Goal: Task Accomplishment & Management: Manage account settings

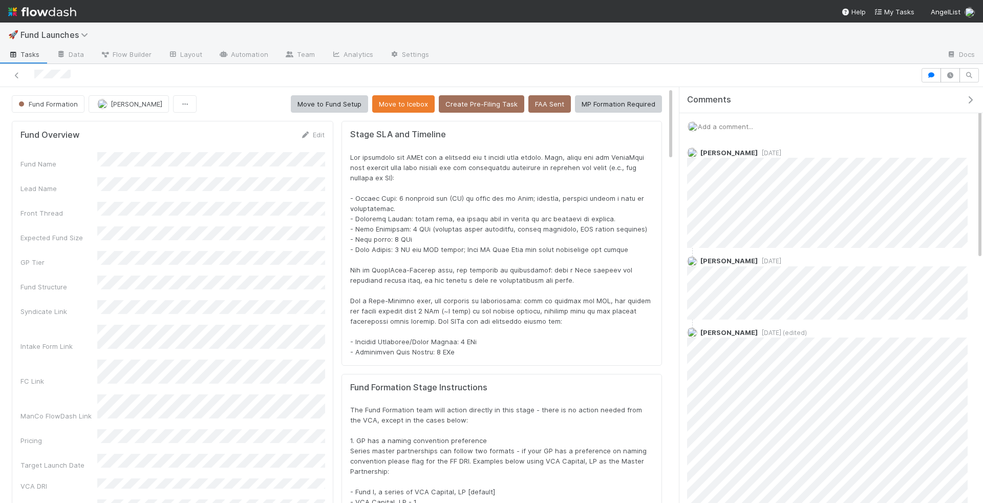
click at [344, 109] on button "Move to Fund Setup" at bounding box center [329, 103] width 77 height 17
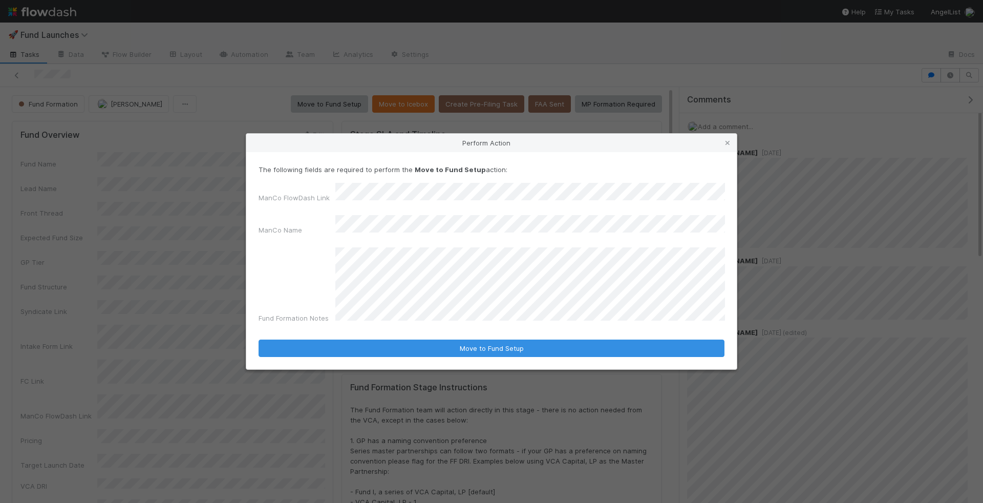
click at [290, 266] on div "Fund Formation Notes" at bounding box center [492, 287] width 466 height 80
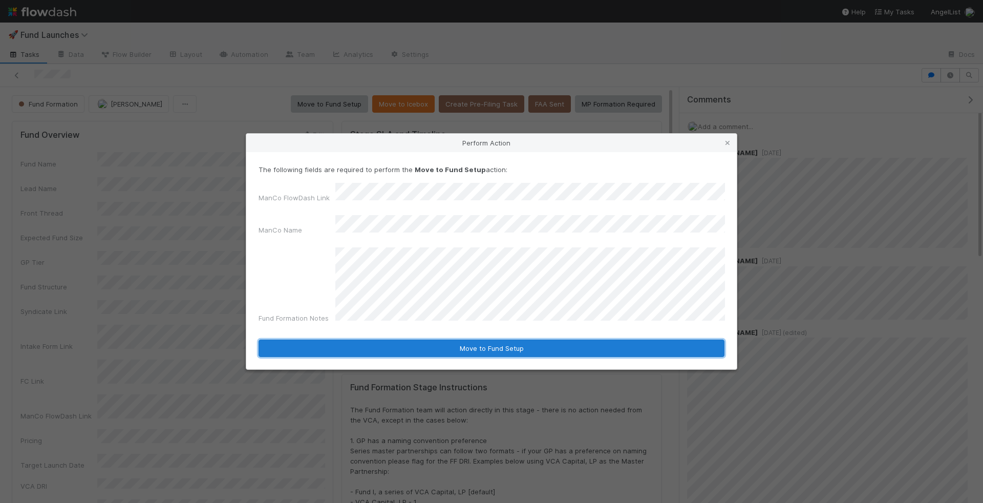
click at [492, 340] on button "Move to Fund Setup" at bounding box center [492, 348] width 466 height 17
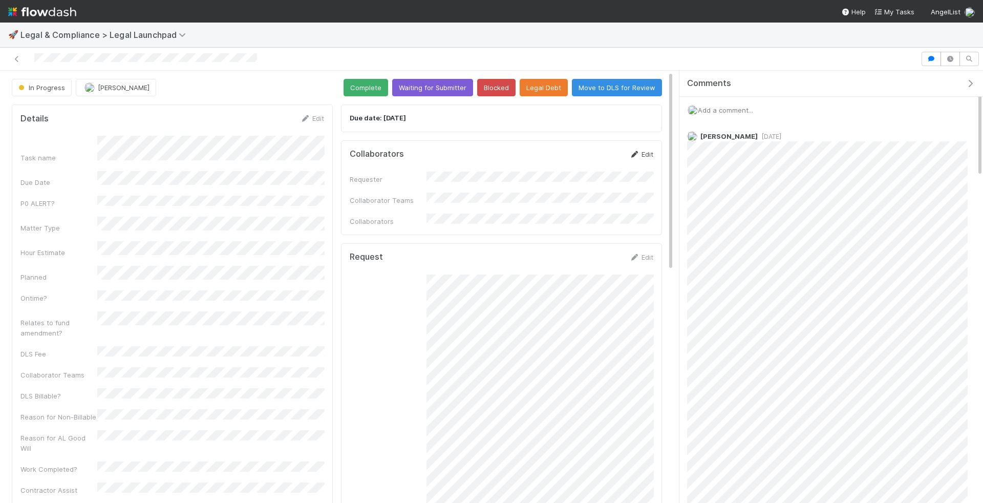
click at [642, 151] on link "Edit" at bounding box center [641, 154] width 24 height 8
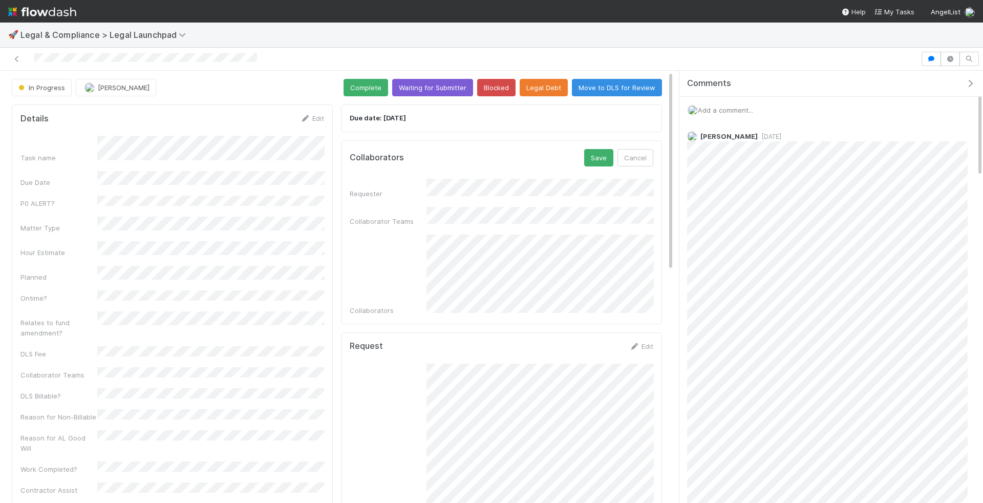
click at [572, 305] on div "Collaborators Save Cancel Requester Collaborator Teams Collaborators" at bounding box center [501, 232] width 321 height 184
click at [527, 342] on div "Sam Josephson" at bounding box center [542, 339] width 223 height 18
click at [609, 156] on button "Save" at bounding box center [598, 157] width 29 height 17
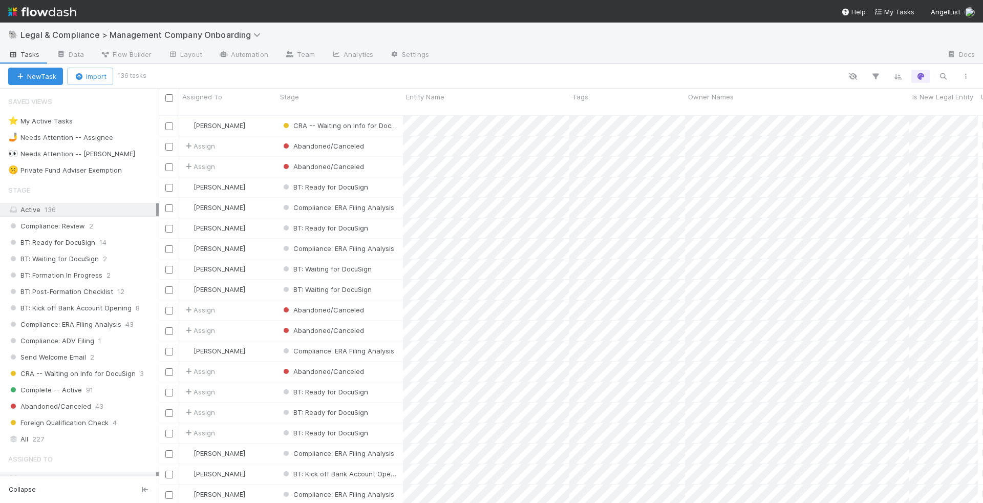
scroll to position [396, 824]
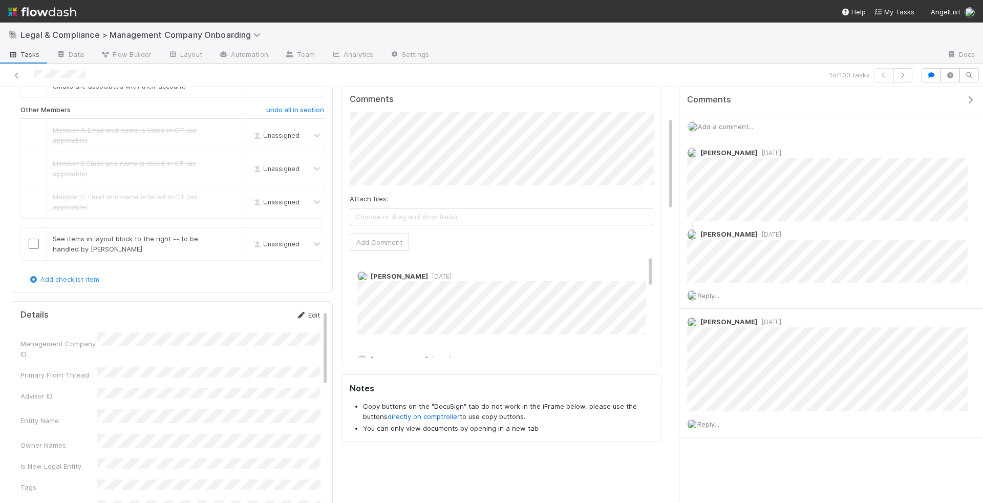
click at [313, 311] on link "Edit" at bounding box center [308, 315] width 24 height 8
click at [251, 310] on button "Save" at bounding box center [265, 318] width 29 height 17
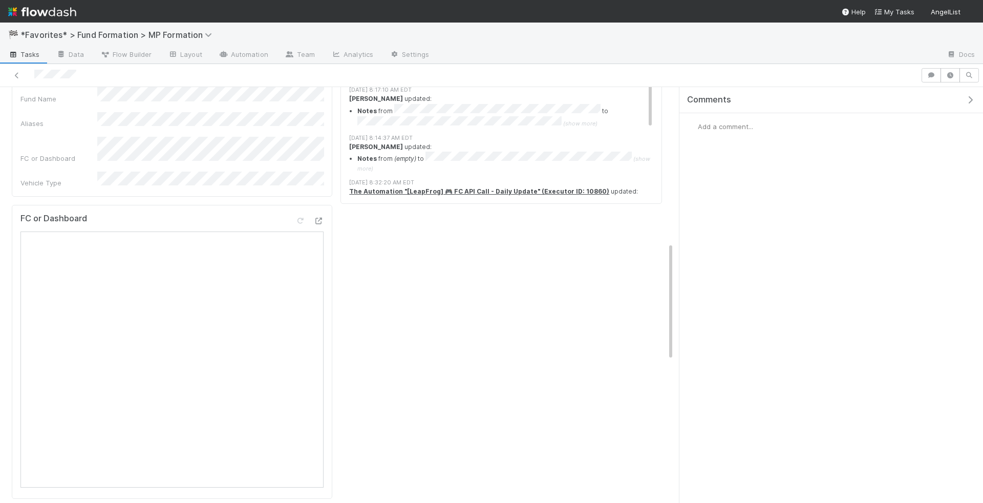
scroll to position [571, 0]
click at [323, 215] on div at bounding box center [309, 222] width 29 height 14
click at [320, 217] on icon at bounding box center [318, 220] width 10 height 7
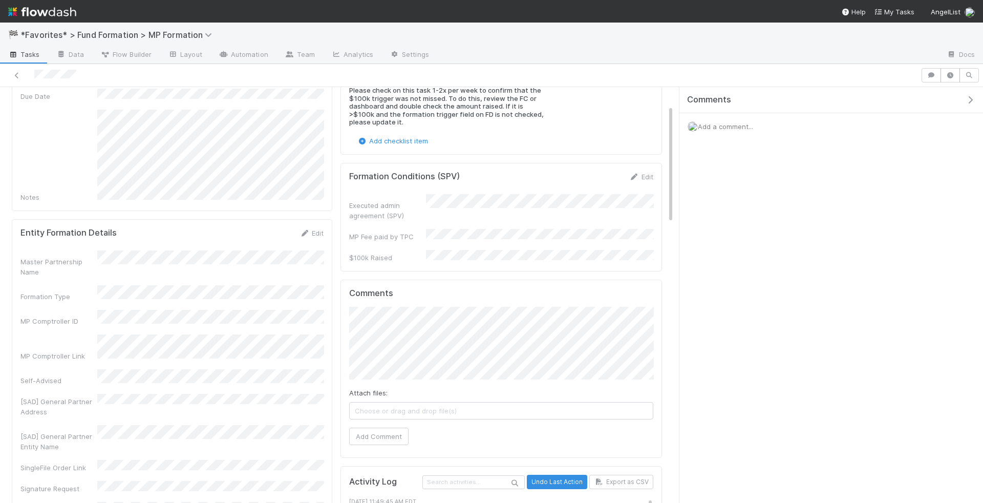
scroll to position [0, 0]
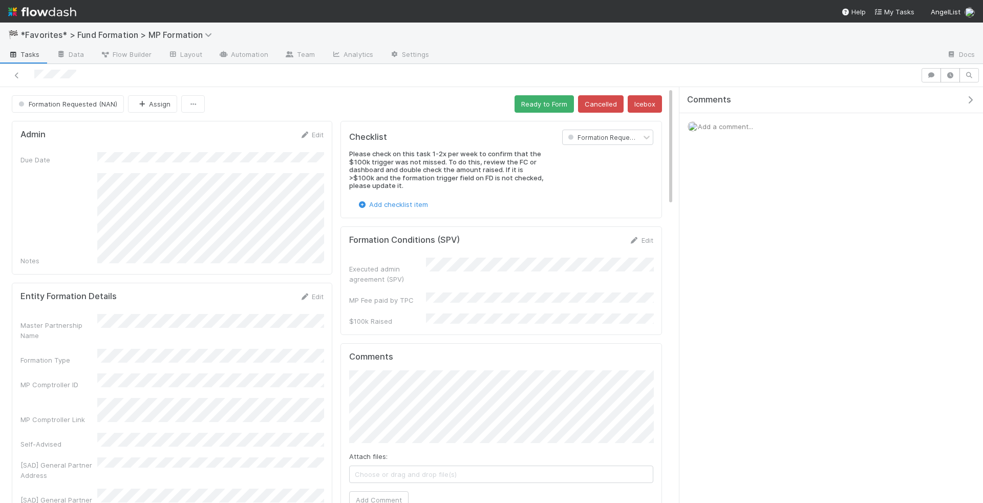
click at [34, 72] on div at bounding box center [460, 75] width 913 height 14
click at [246, 51] on link "Automation" at bounding box center [243, 55] width 66 height 16
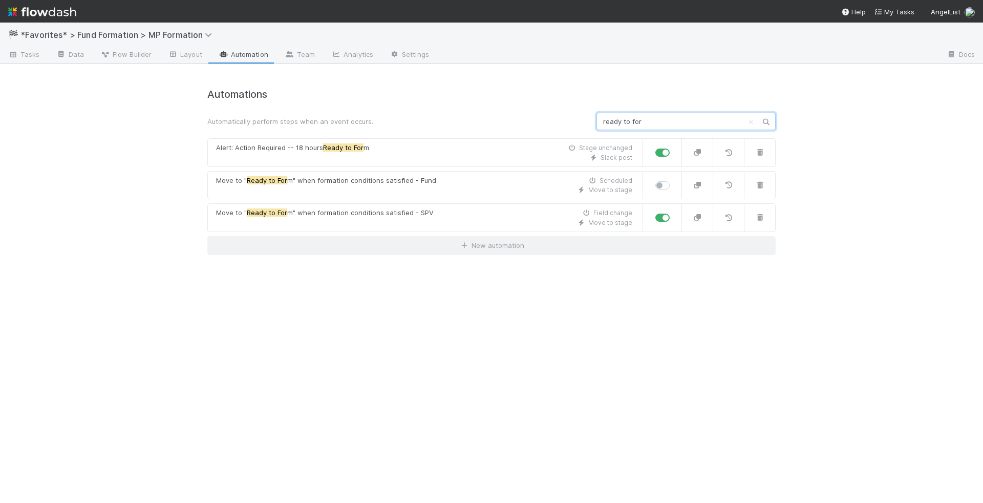
type input "ready to form"
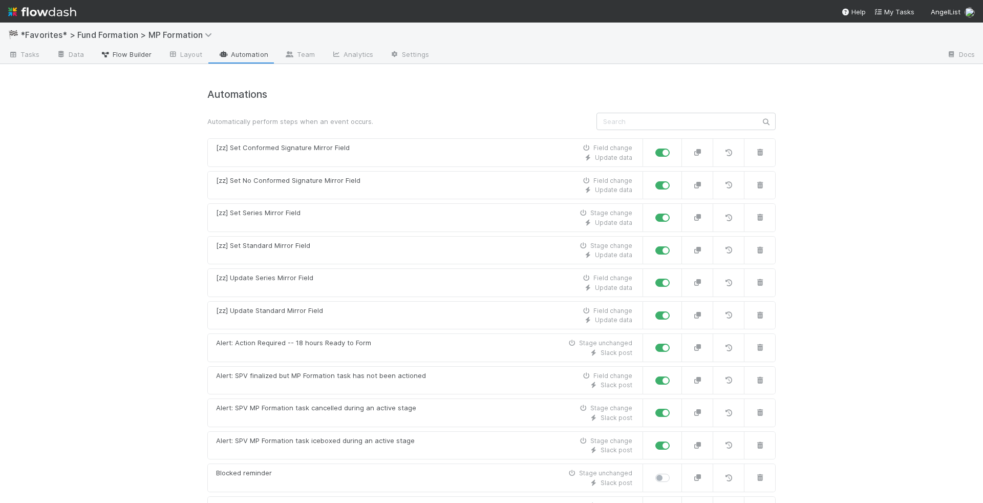
click at [125, 59] on span "Flow Builder" at bounding box center [125, 54] width 51 height 10
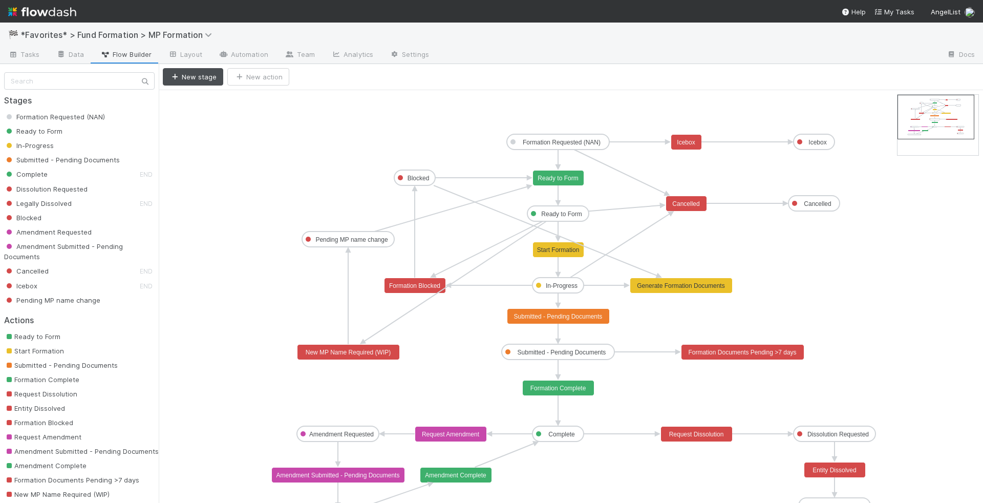
click at [556, 213] on text "Ready to Form" at bounding box center [561, 213] width 40 height 7
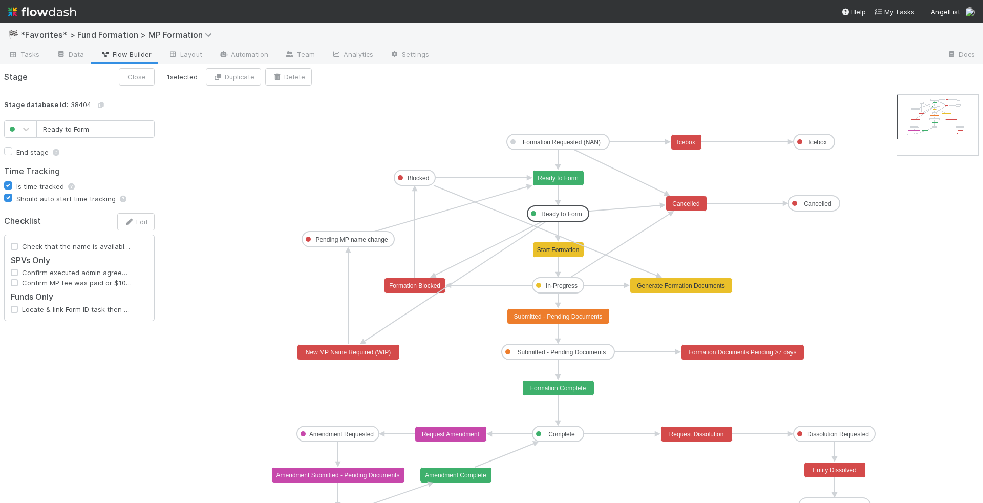
click at [557, 176] on text "Ready to Form" at bounding box center [558, 178] width 40 height 7
click at [562, 215] on text "Ready to Form" at bounding box center [561, 213] width 40 height 7
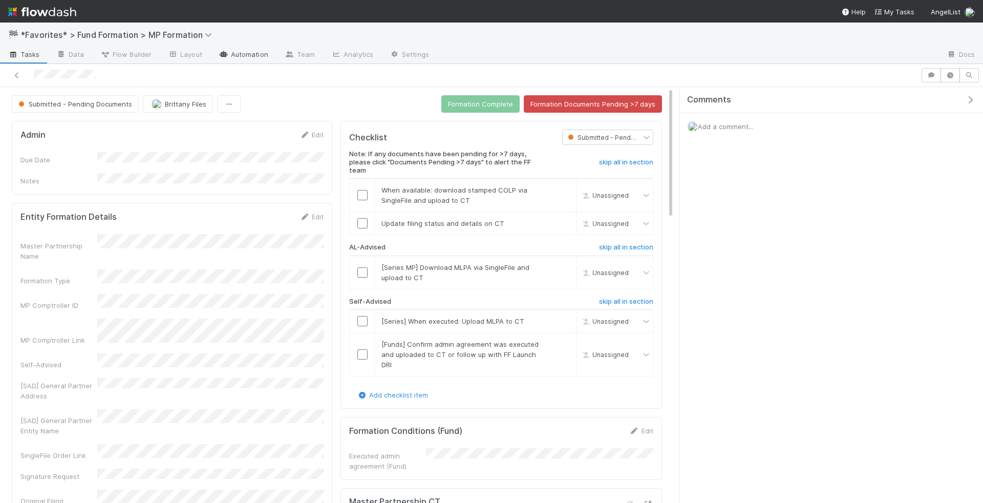
click at [231, 55] on link "Automation" at bounding box center [243, 55] width 66 height 16
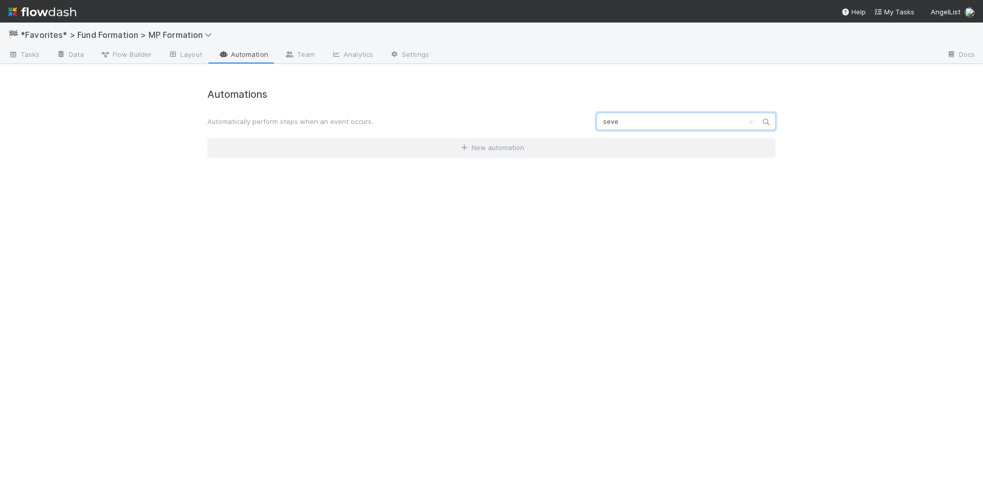
type input "seven"
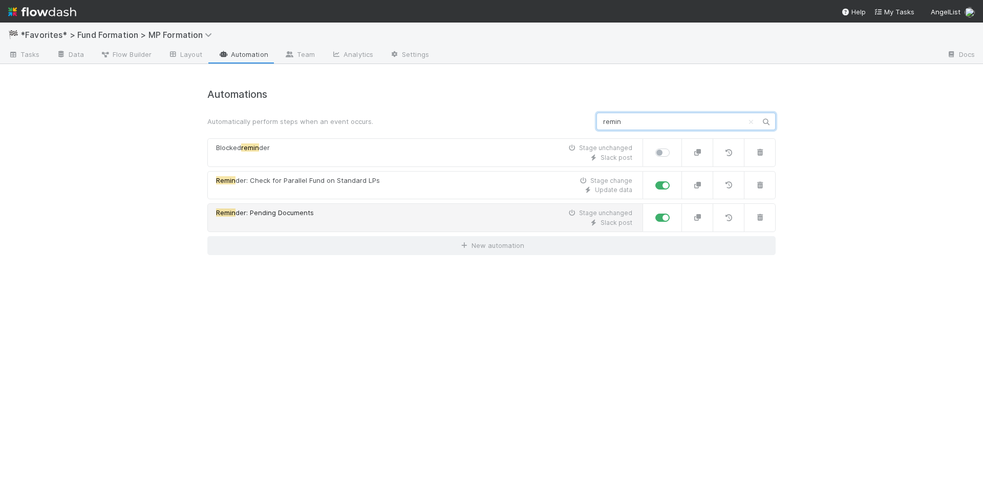
type input "remin"
click at [351, 208] on div "Remin der: Pending Documents Stage unchanged" at bounding box center [424, 213] width 416 height 10
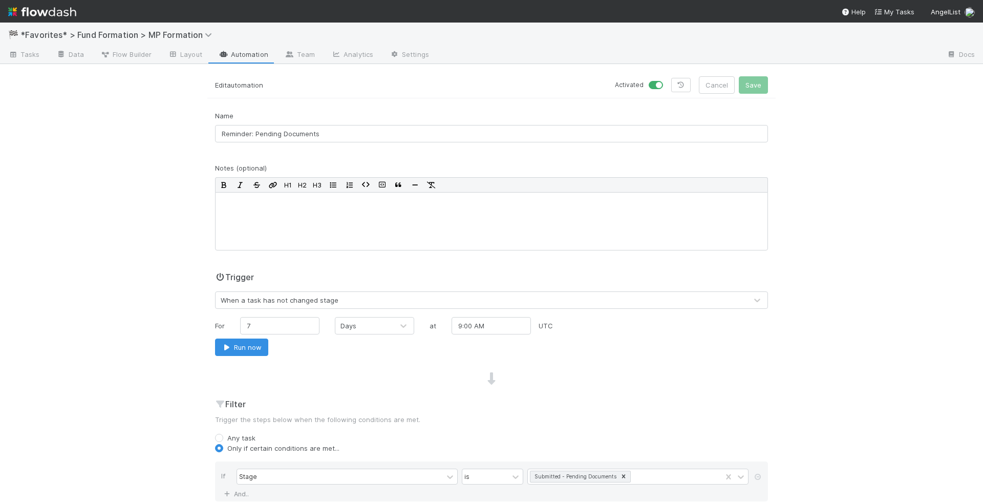
scroll to position [222, 0]
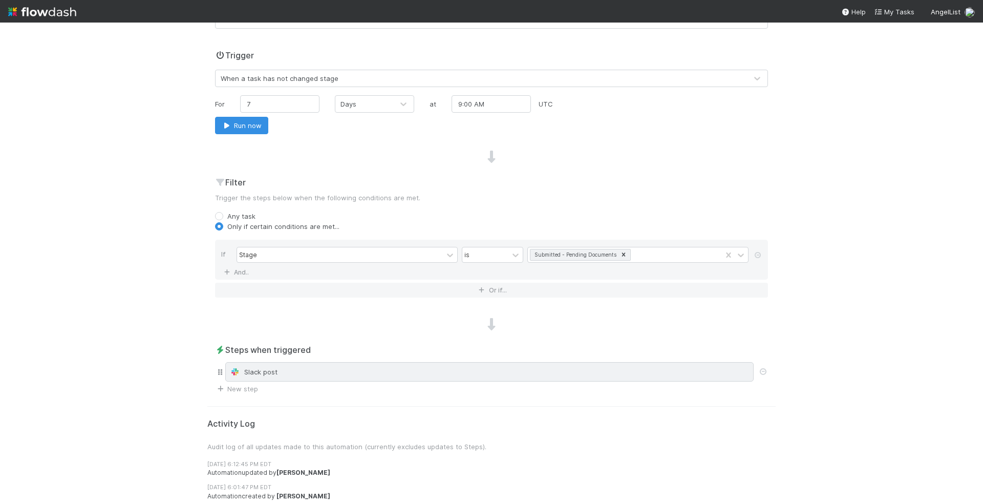
click at [350, 367] on div "Slack post" at bounding box center [489, 372] width 519 height 10
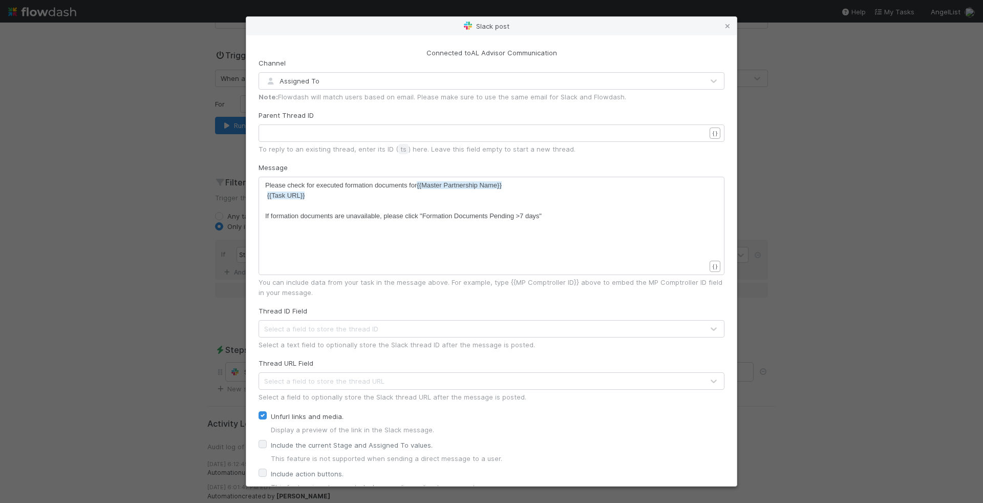
scroll to position [47, 0]
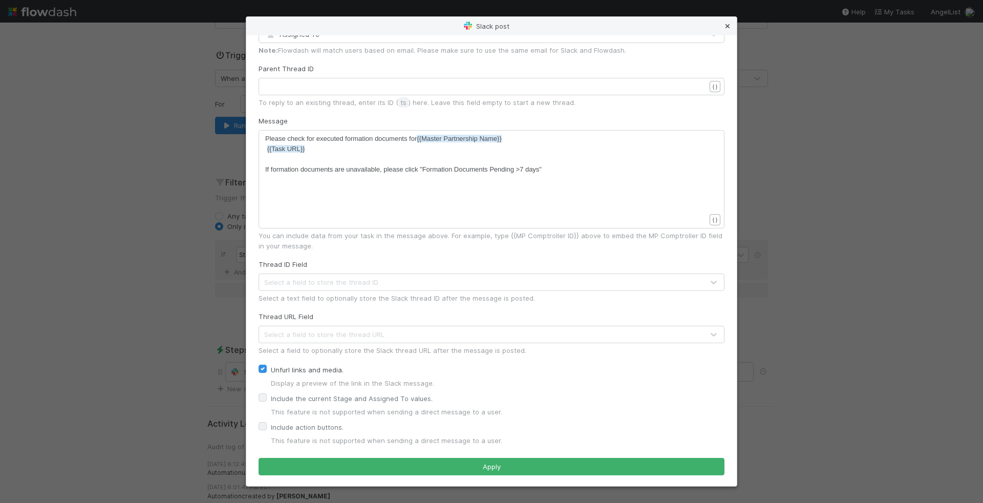
click at [731, 21] on link at bounding box center [728, 26] width 10 height 10
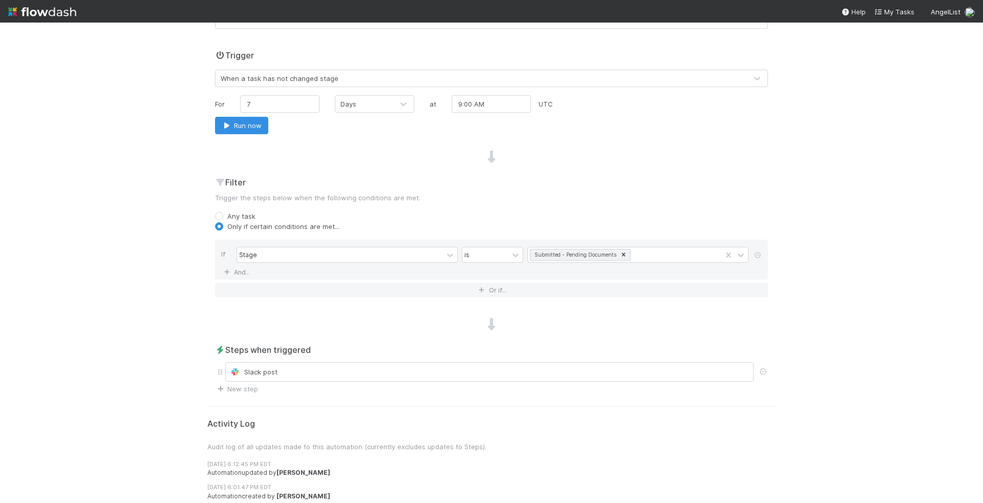
scroll to position [0, 0]
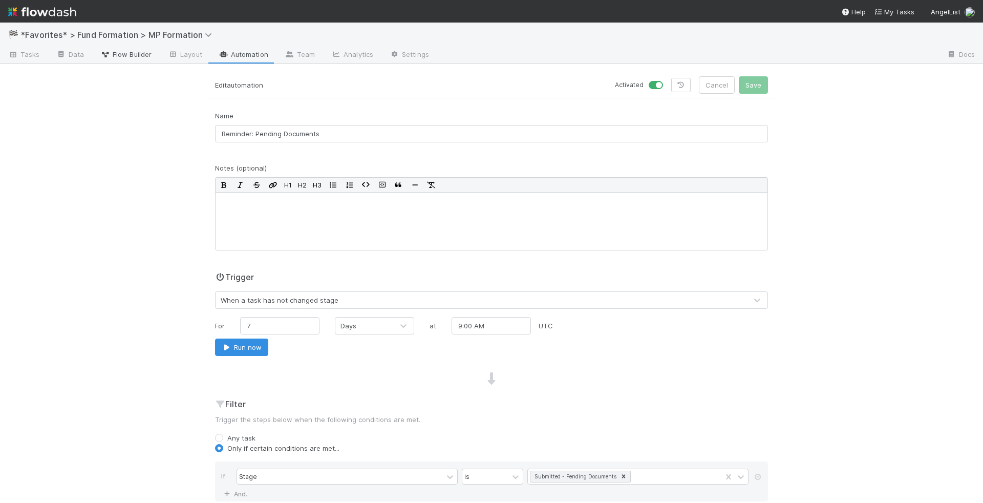
click at [134, 57] on span "Flow Builder" at bounding box center [125, 54] width 51 height 10
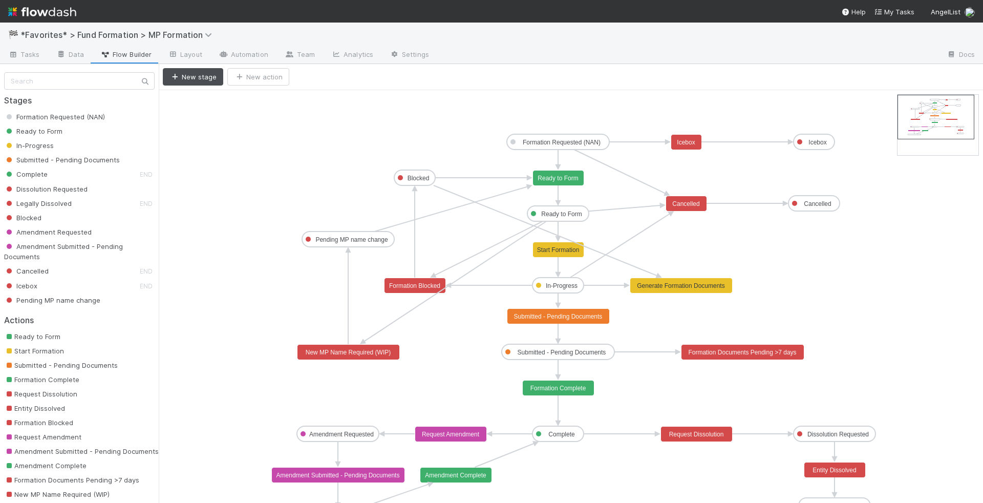
click at [581, 317] on text "Submitted - Pending Documents" at bounding box center [558, 316] width 89 height 7
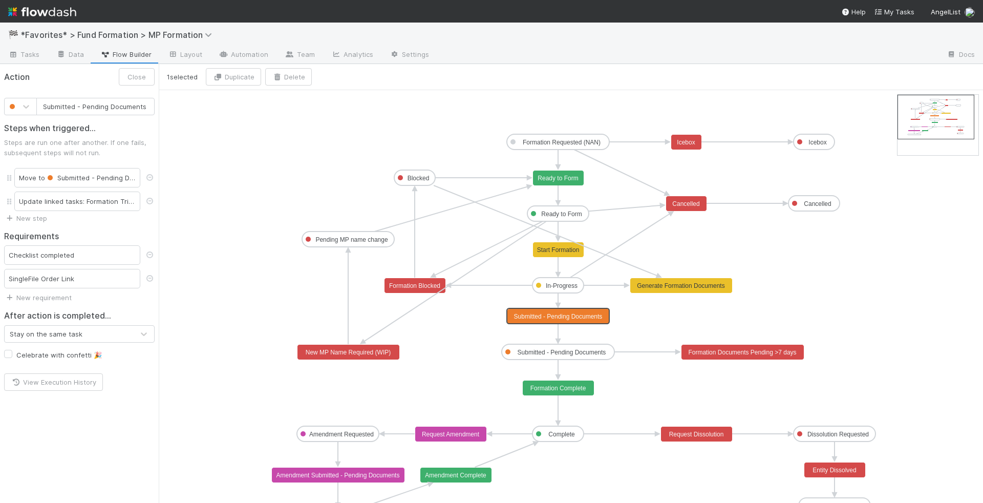
click at [584, 354] on text "Submitted - Pending Documents" at bounding box center [562, 352] width 89 height 7
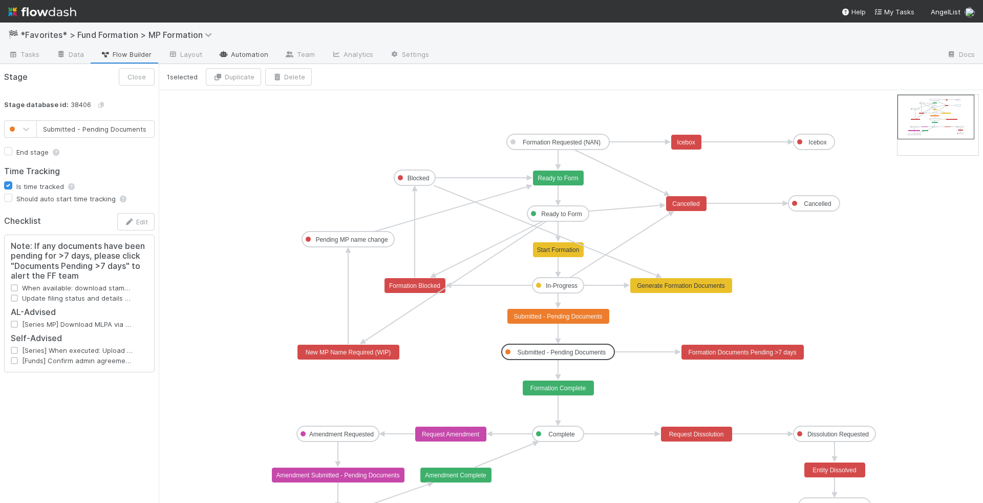
click at [253, 57] on link "Automation" at bounding box center [243, 55] width 66 height 16
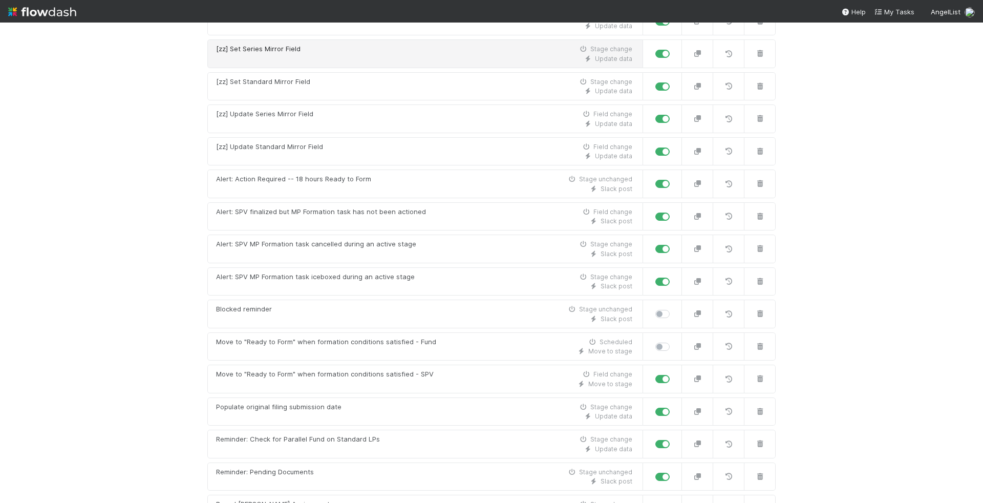
scroll to position [181, 0]
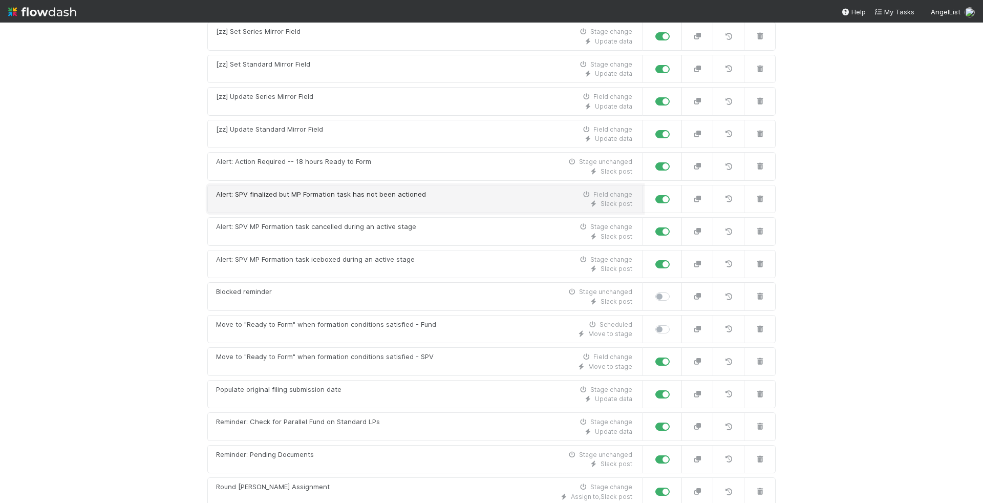
click at [355, 194] on div "Alert: SPV finalized but MP Formation task has not been actioned" at bounding box center [321, 194] width 210 height 10
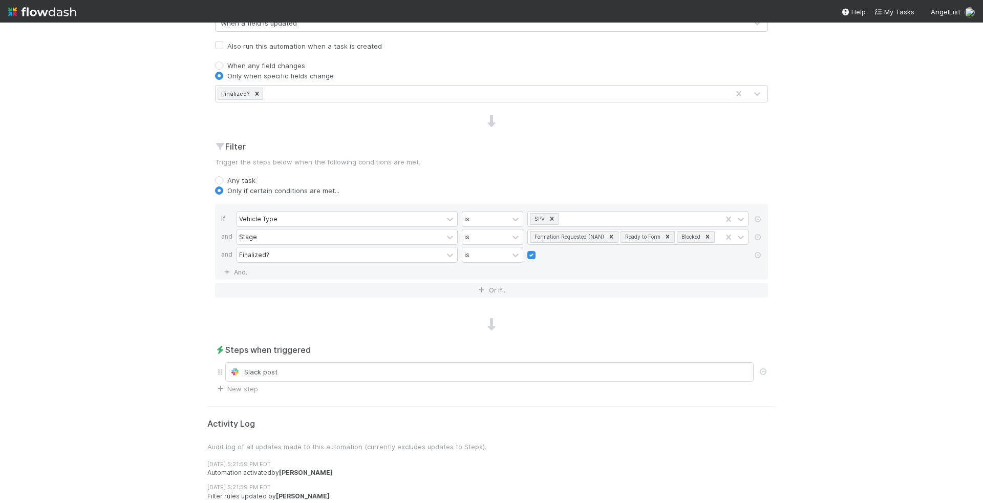
scroll to position [299, 0]
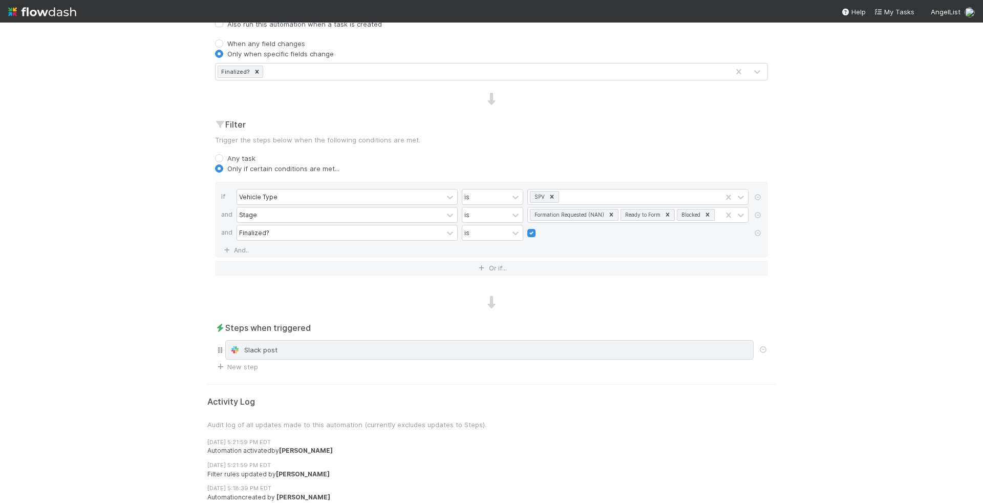
click at [436, 347] on div "Slack post" at bounding box center [489, 350] width 519 height 10
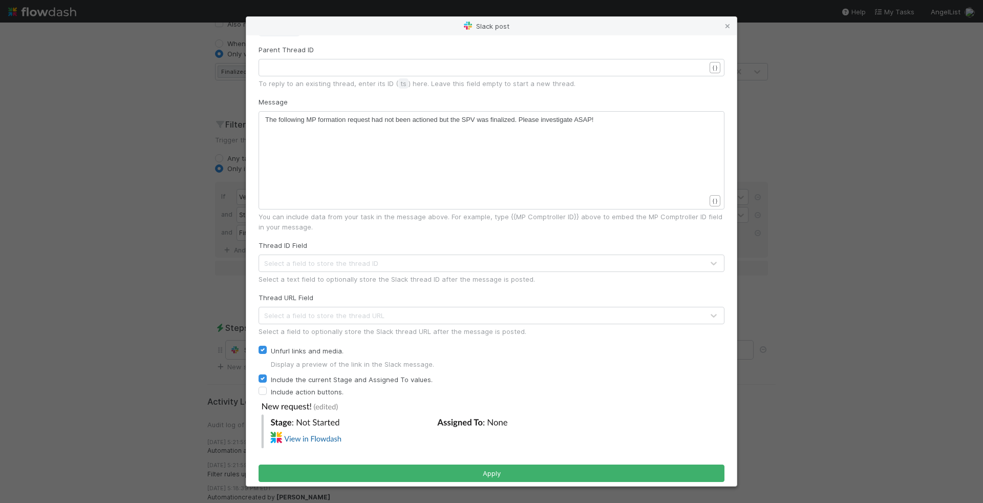
scroll to position [82, 0]
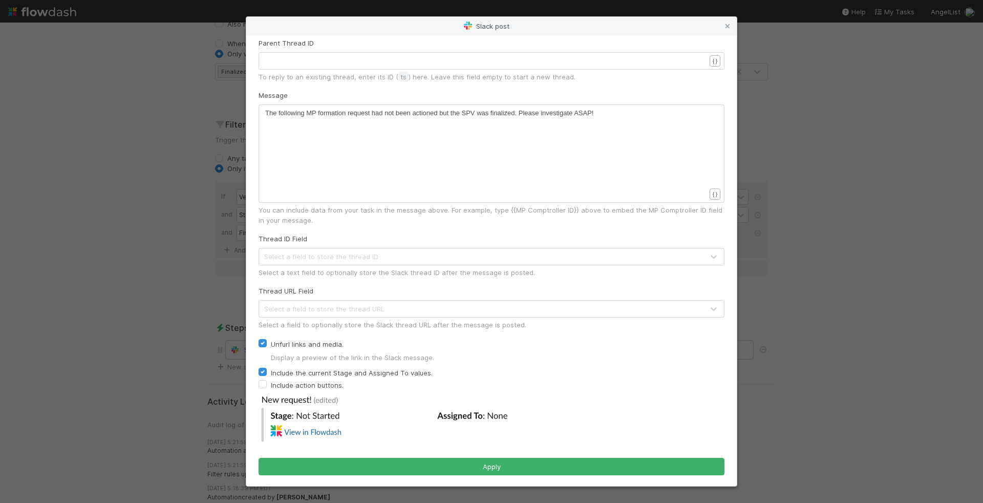
click at [819, 262] on div "Slack post Connected to AL Advisor Communication Channel fund-formation If you …" at bounding box center [491, 251] width 983 height 503
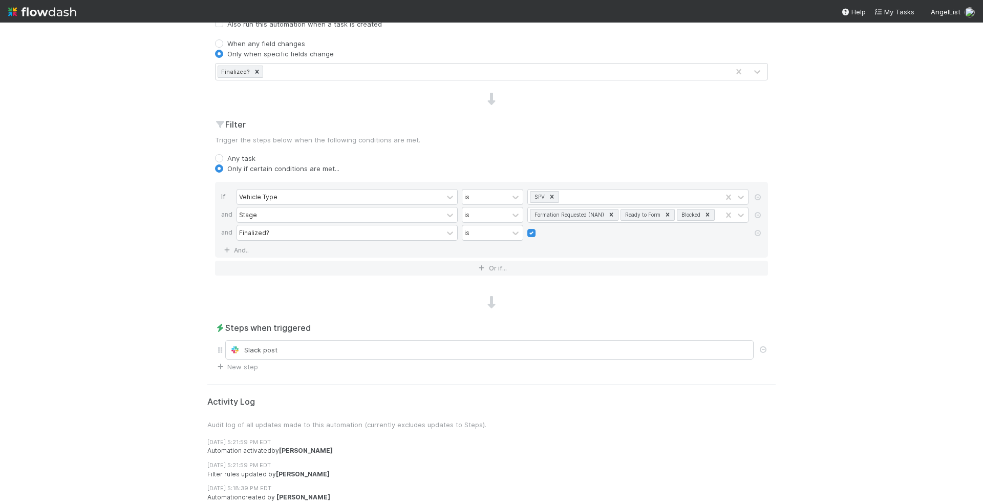
scroll to position [0, 0]
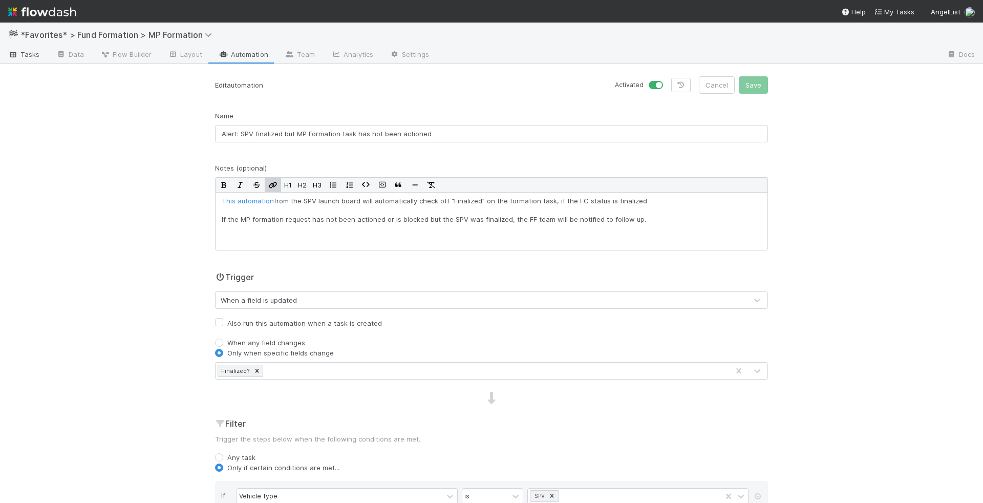
click at [26, 54] on span "Tasks" at bounding box center [24, 54] width 32 height 10
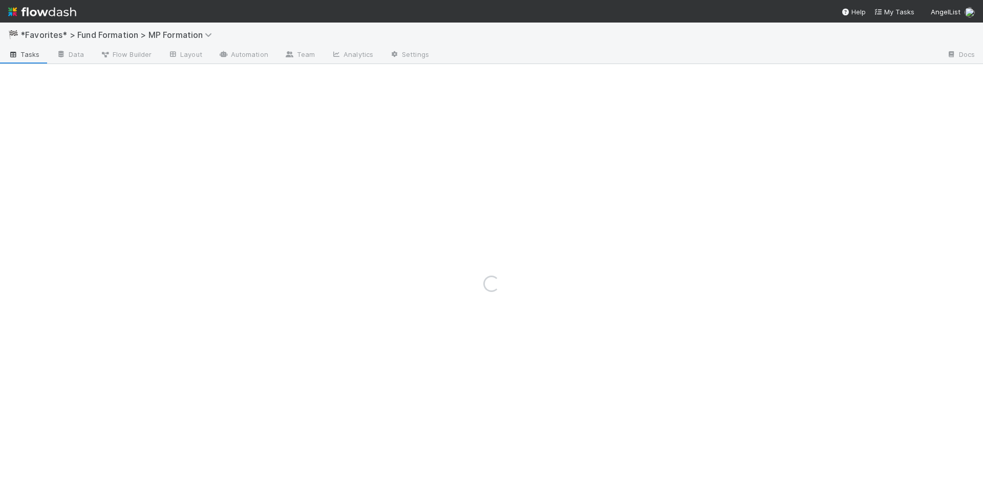
click at [237, 46] on div "🏁 *Favorites* > Fund Formation > MP Formation" at bounding box center [491, 35] width 983 height 25
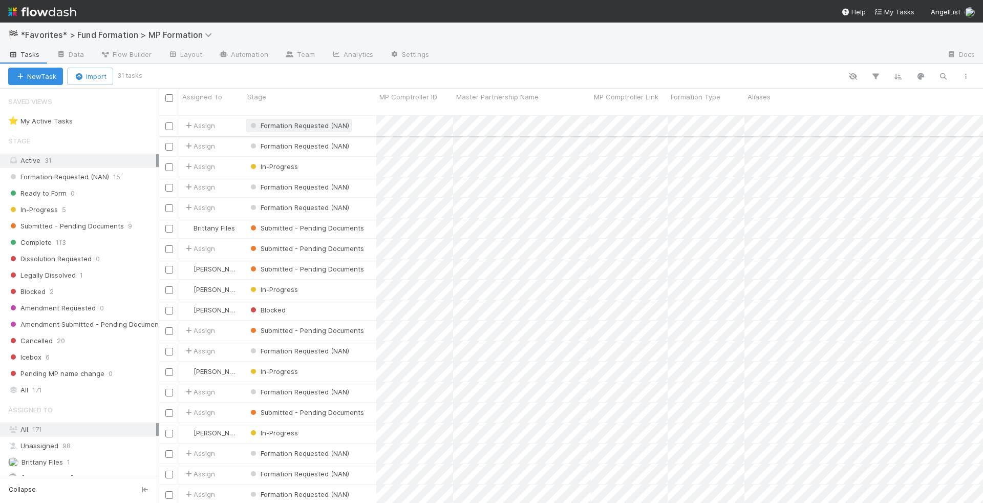
scroll to position [396, 824]
click at [249, 58] on link "Automation" at bounding box center [243, 55] width 66 height 16
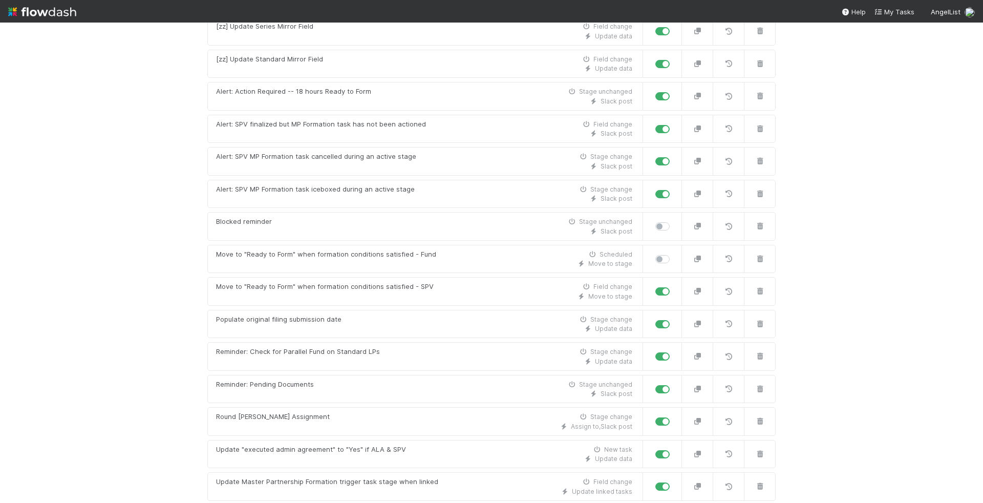
scroll to position [258, 0]
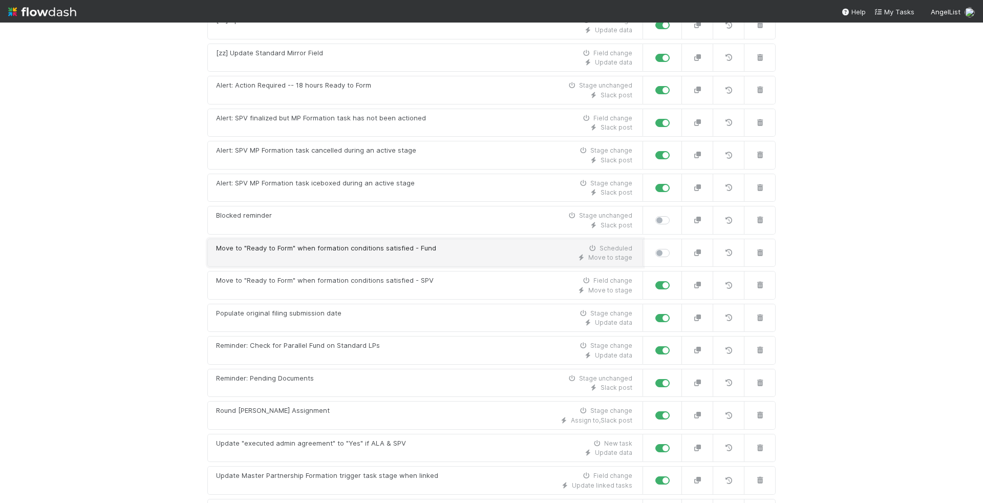
click at [377, 247] on div "Move to "Ready to Form" when formation conditions satisfied - Fund" at bounding box center [326, 248] width 220 height 10
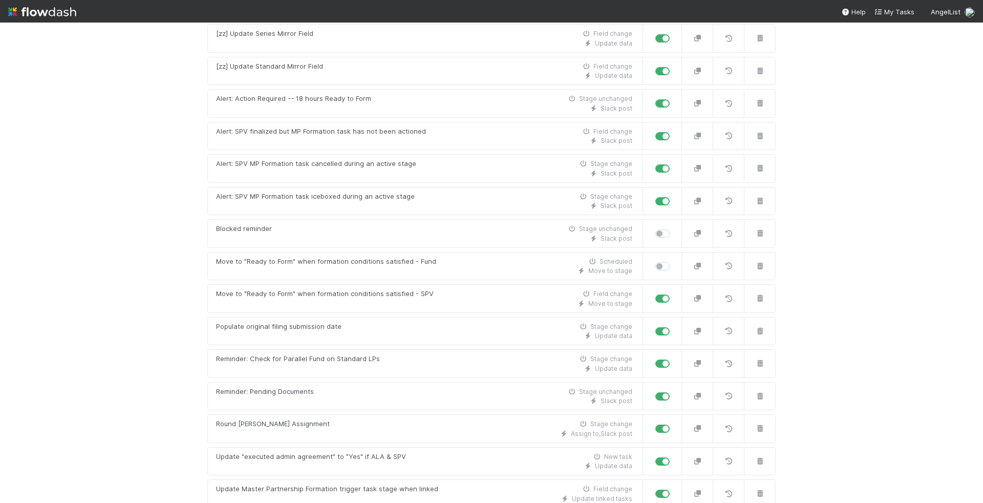
scroll to position [247, 0]
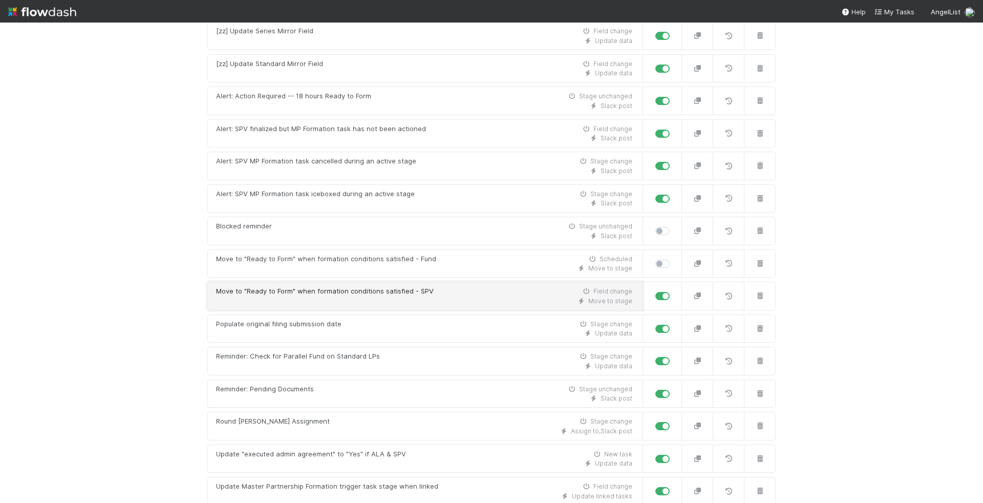
click at [332, 286] on div "Move to "Ready to Form" when formation conditions satisfied - SPV" at bounding box center [325, 291] width 218 height 10
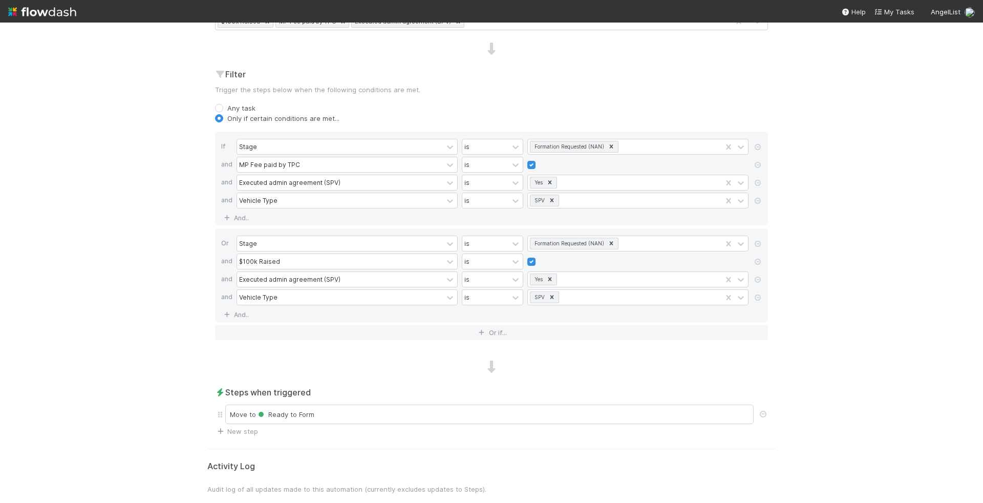
scroll to position [388, 0]
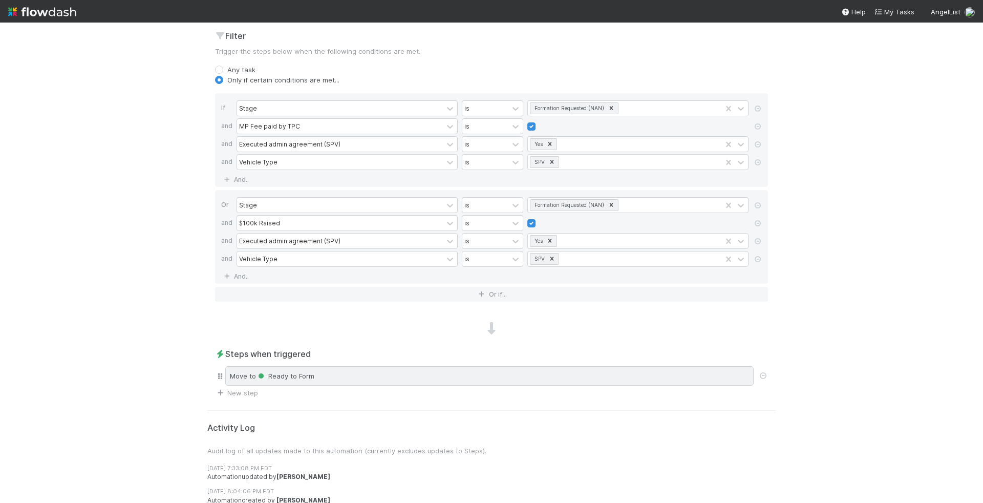
click at [368, 366] on div "Move to Ready to Form" at bounding box center [489, 375] width 528 height 19
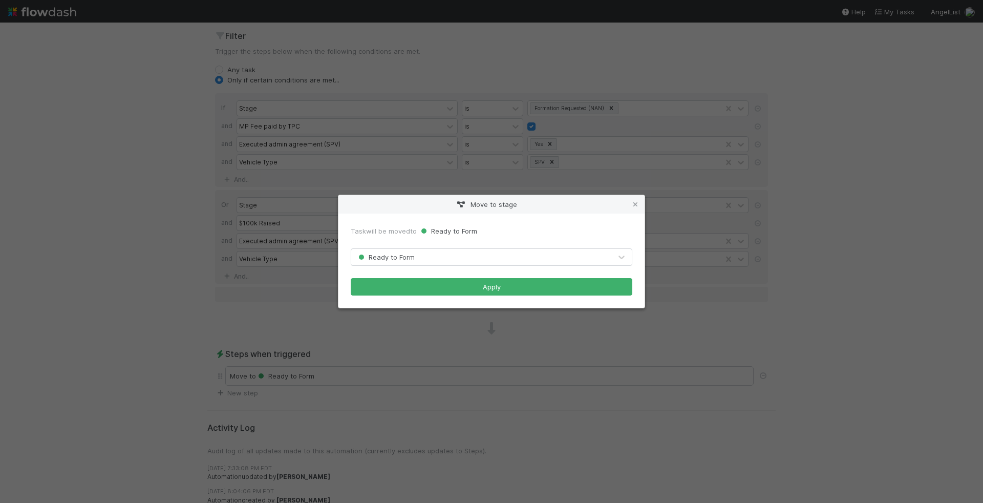
click at [298, 324] on div "Move to stage Task will be moved to Ready to Form Ready to Form Apply" at bounding box center [491, 251] width 983 height 503
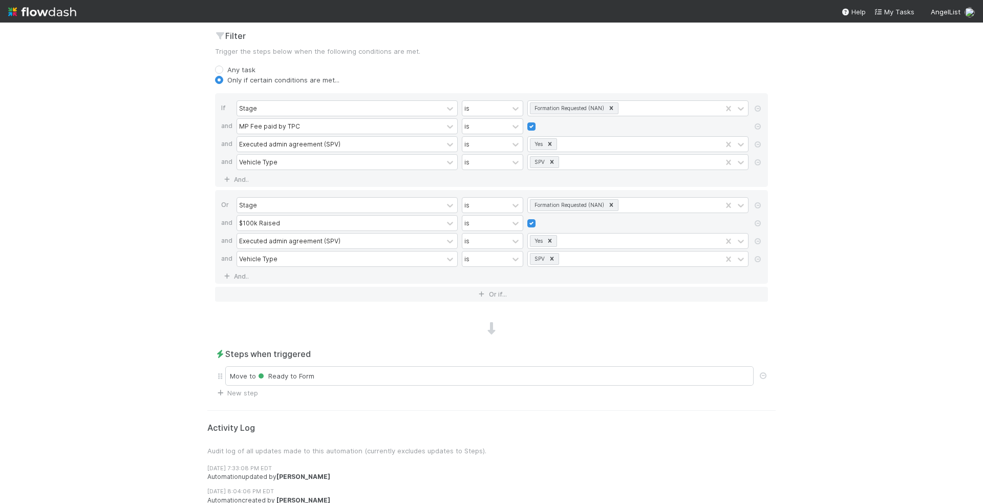
scroll to position [0, 0]
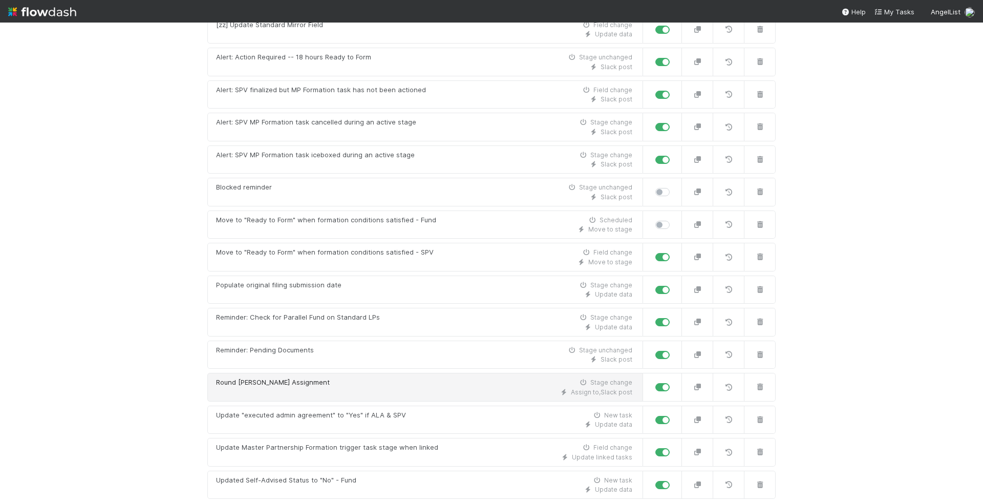
scroll to position [327, 0]
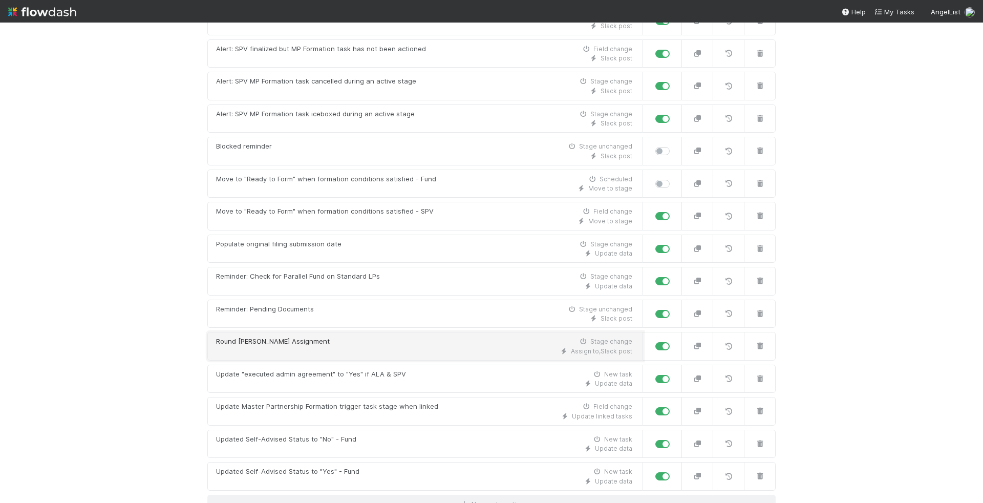
click at [349, 347] on div "Assign to , Slack post" at bounding box center [424, 351] width 416 height 9
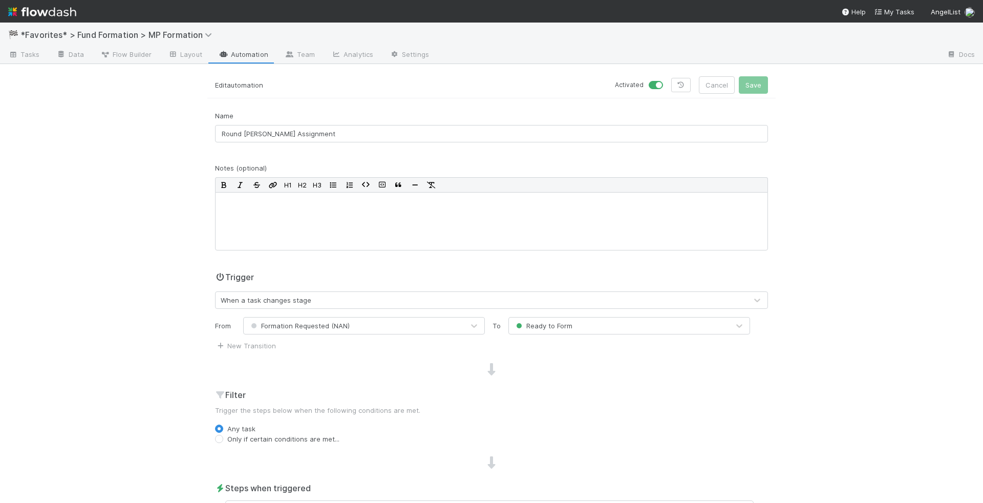
scroll to position [279, 0]
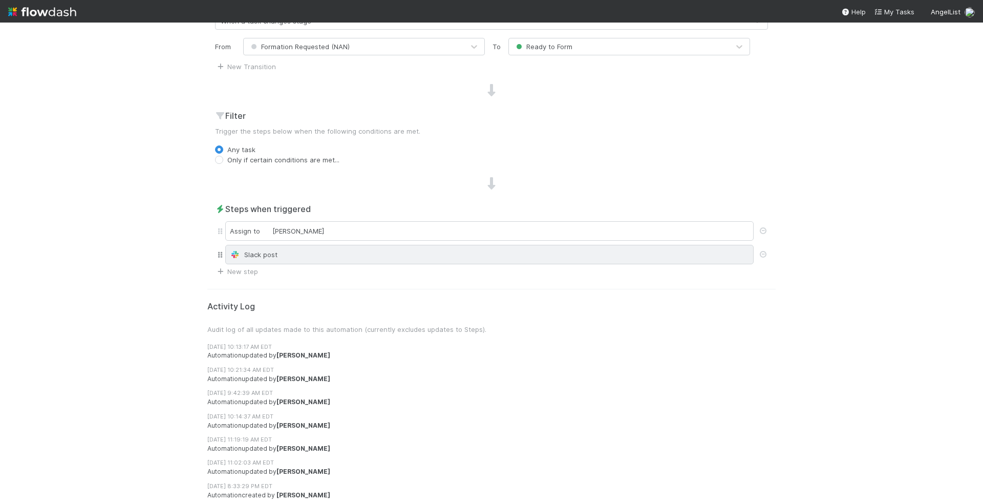
click at [373, 260] on div "Slack post" at bounding box center [489, 254] width 528 height 19
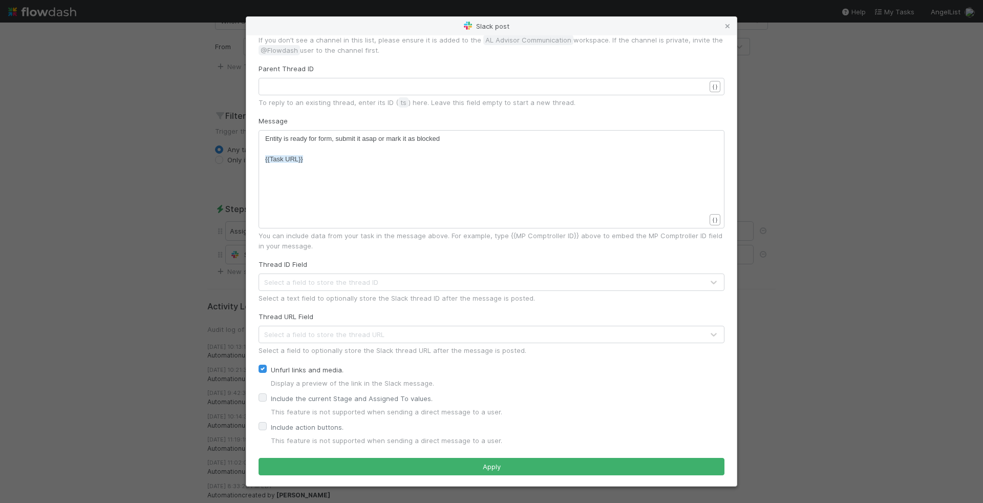
scroll to position [0, 0]
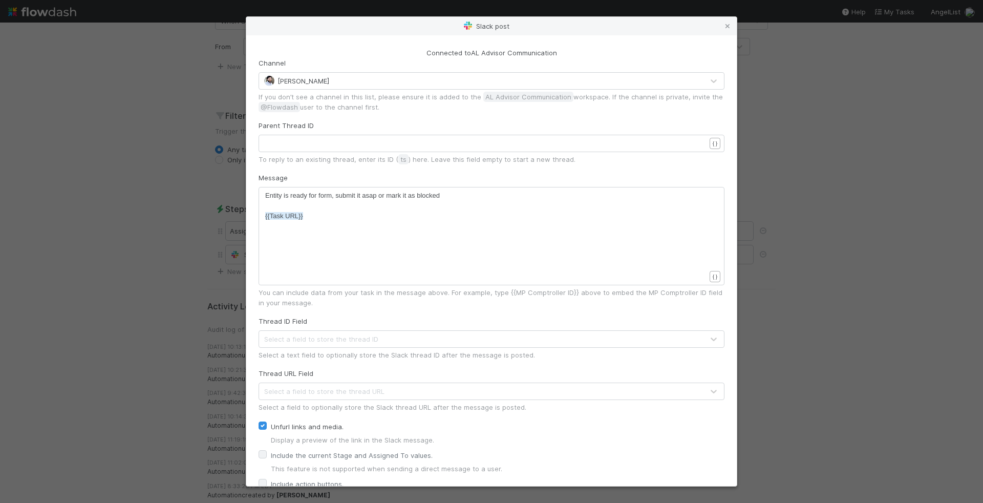
click at [782, 284] on div "Slack post Connected to AL Advisor Communication Channel Rick Segers If you don…" at bounding box center [491, 251] width 983 height 503
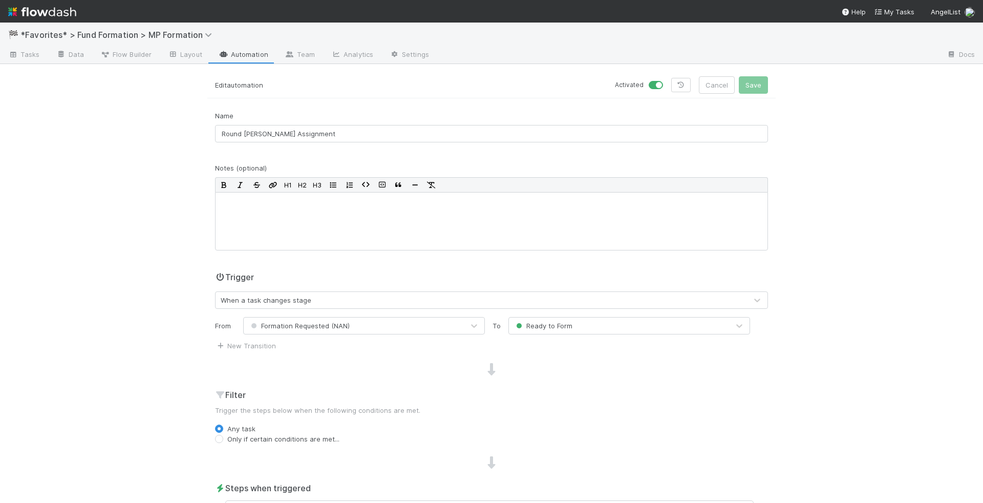
click at [230, 56] on link "Automation" at bounding box center [243, 55] width 66 height 16
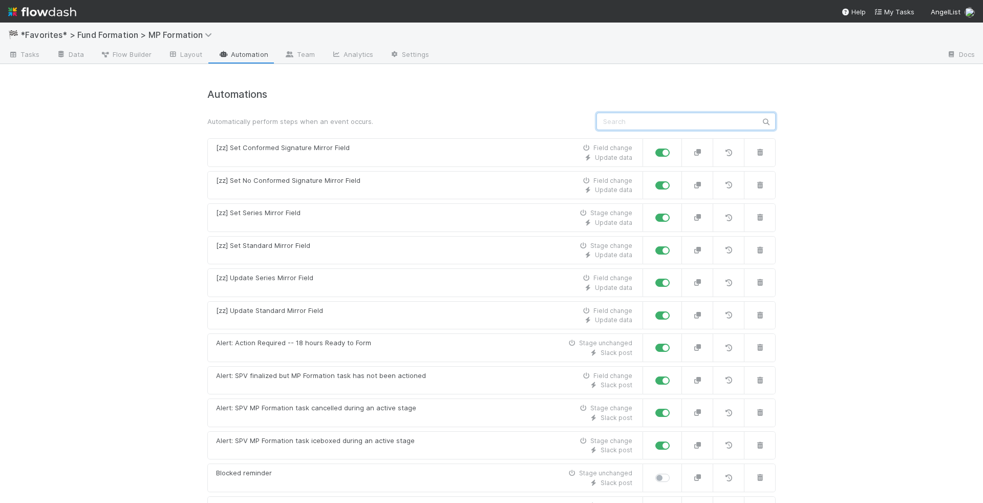
click at [646, 123] on input "text" at bounding box center [686, 121] width 179 height 17
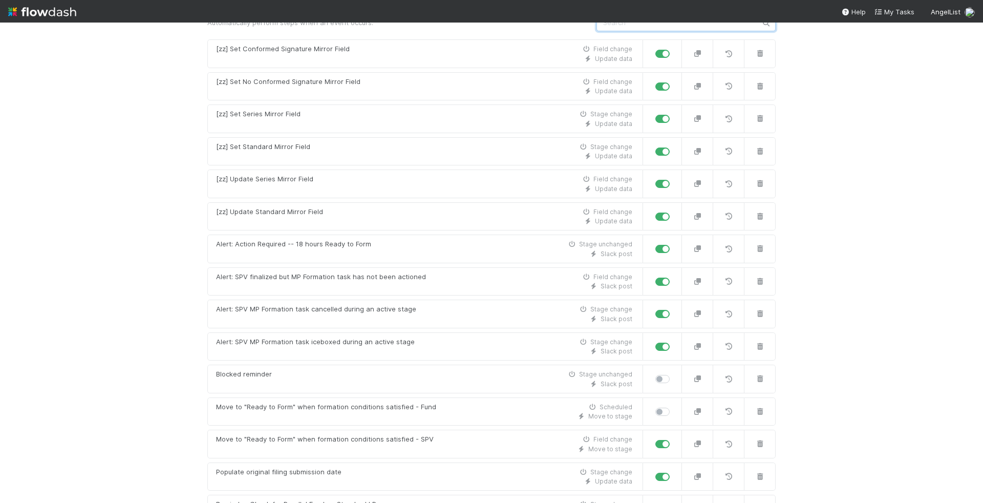
scroll to position [143, 0]
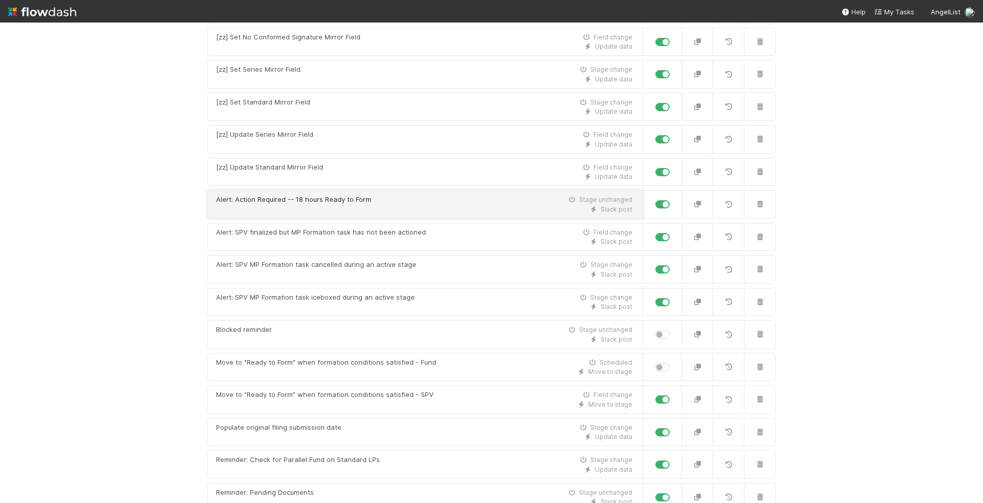
click at [529, 205] on div "Slack post" at bounding box center [424, 209] width 416 height 9
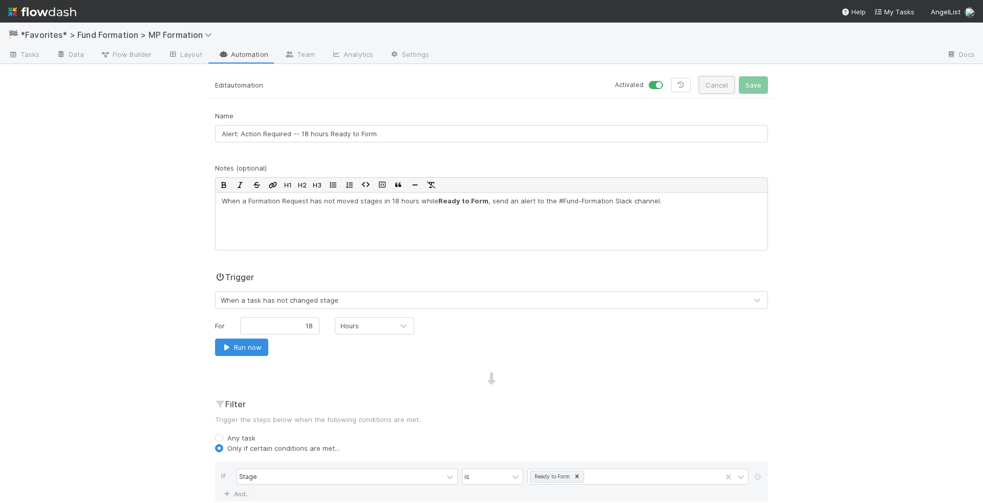
click at [714, 88] on button "Cancel" at bounding box center [717, 84] width 36 height 17
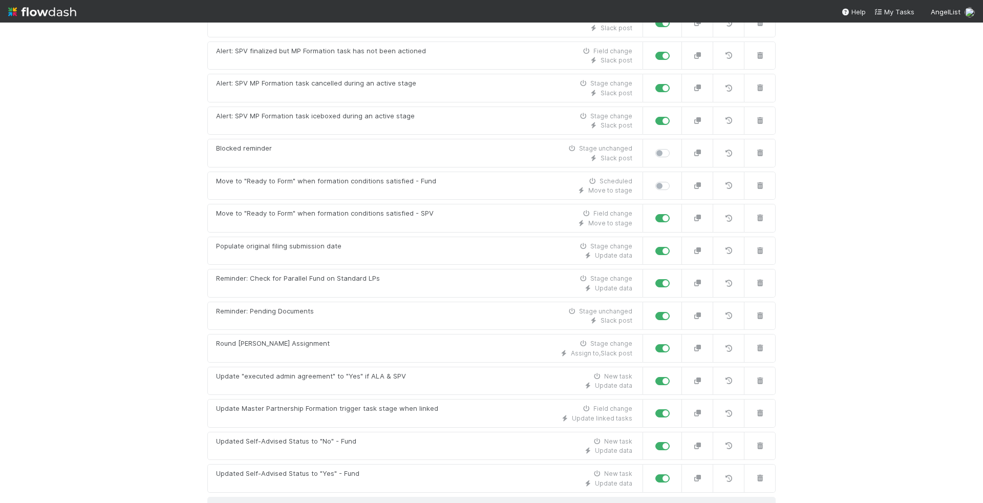
scroll to position [327, 0]
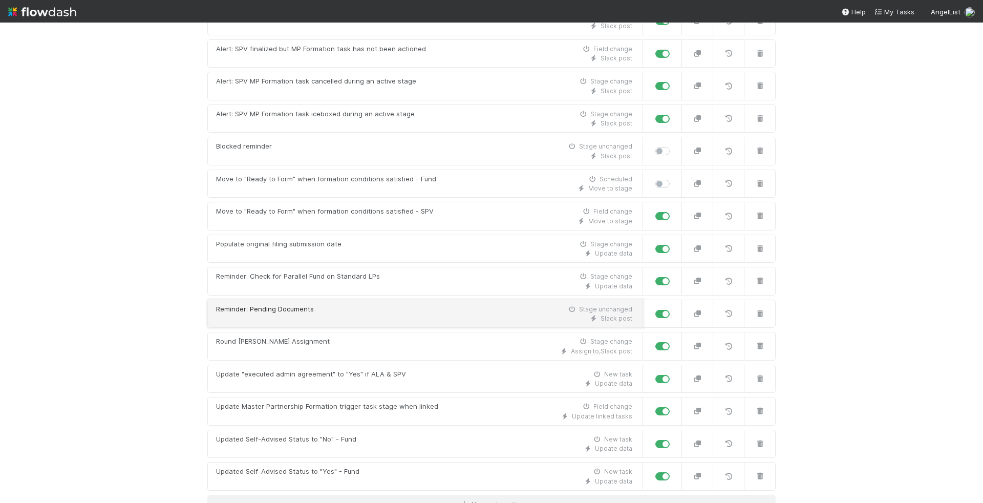
click at [606, 314] on span "Slack post" at bounding box center [617, 318] width 32 height 8
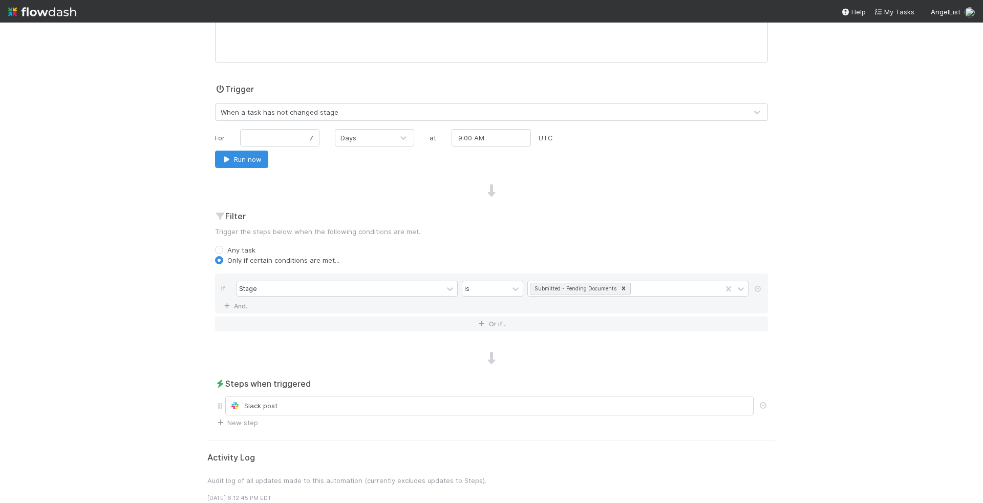
scroll to position [222, 0]
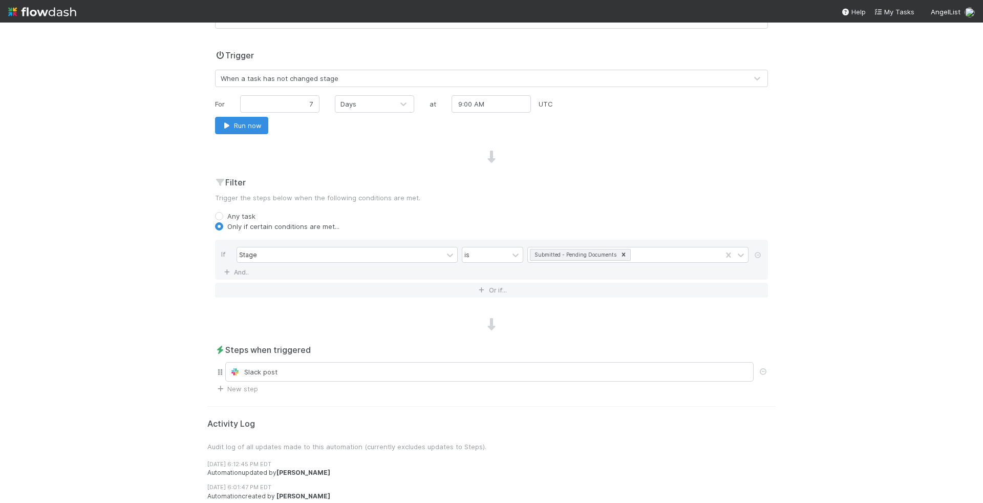
click at [432, 379] on div "Slack post" at bounding box center [491, 372] width 553 height 24
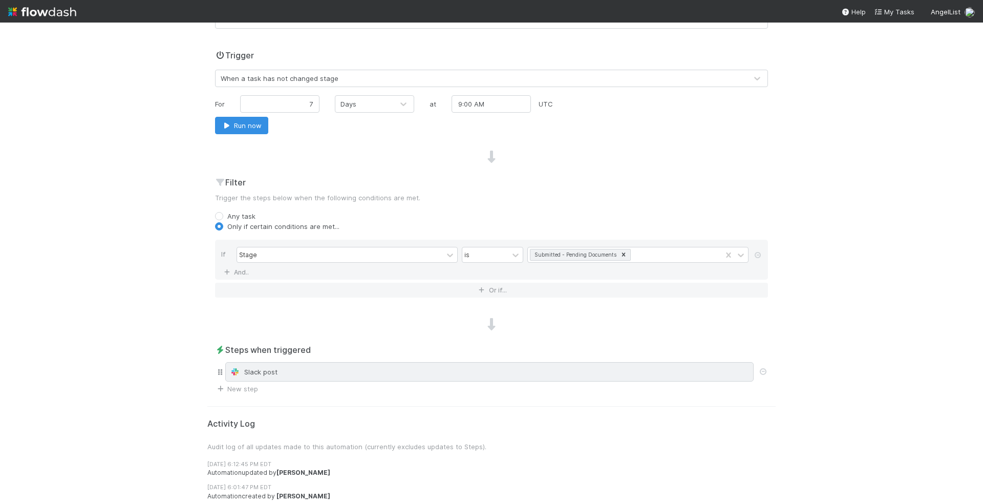
click at [434, 374] on div "Slack post" at bounding box center [489, 372] width 519 height 10
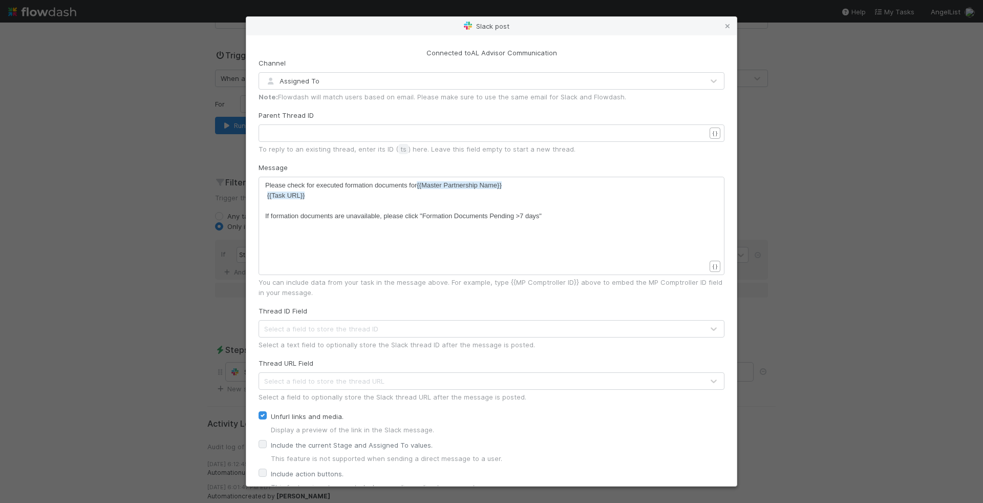
scroll to position [47, 0]
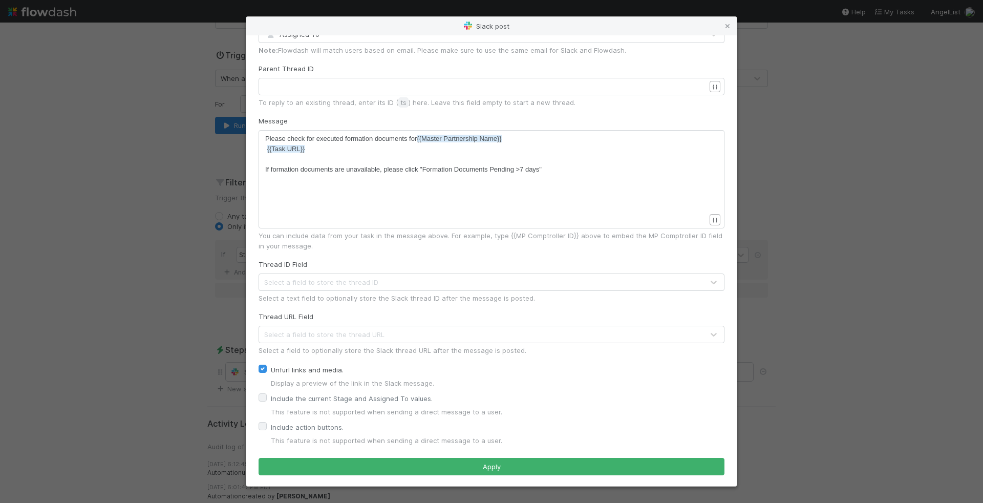
click at [772, 319] on div "Slack post Connected to AL Advisor Communication Channel Assigned To Note: Flow…" at bounding box center [491, 251] width 983 height 503
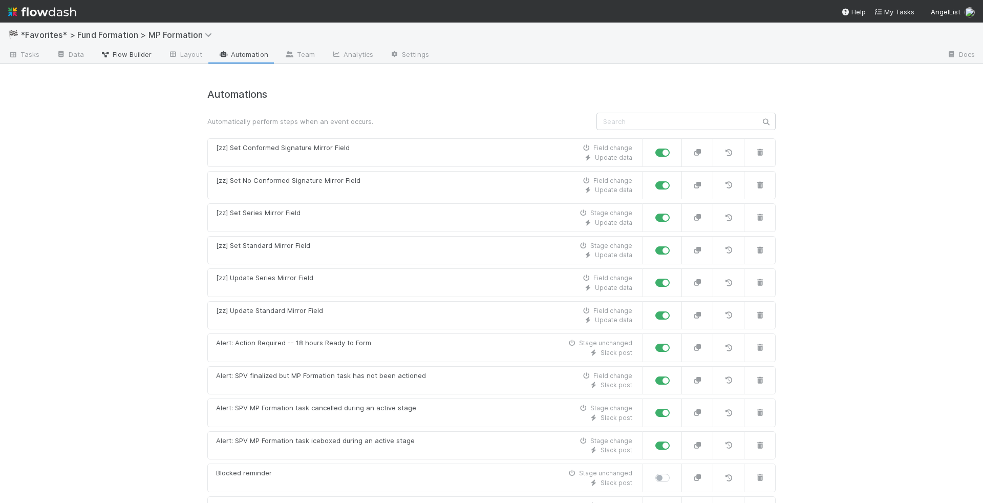
click at [108, 47] on link "Flow Builder" at bounding box center [126, 55] width 68 height 16
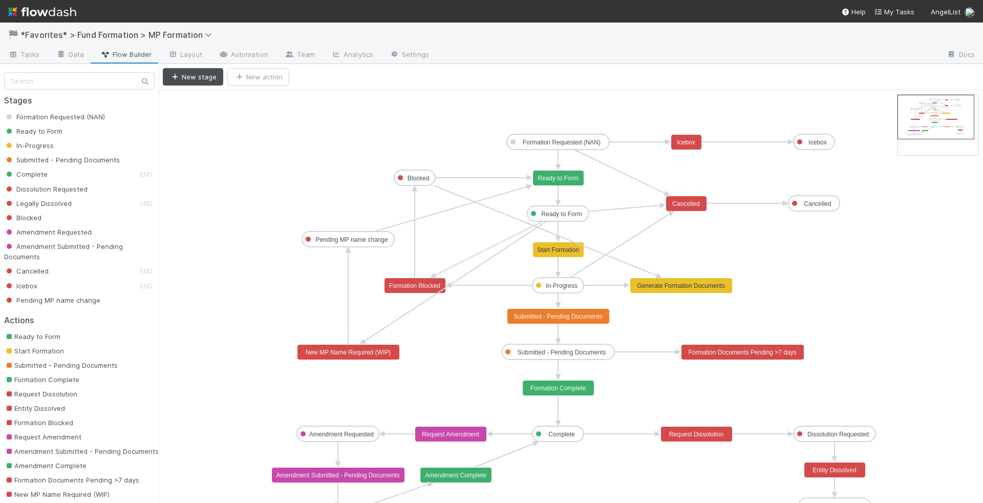
click at [558, 180] on text "Ready to Form" at bounding box center [558, 178] width 40 height 7
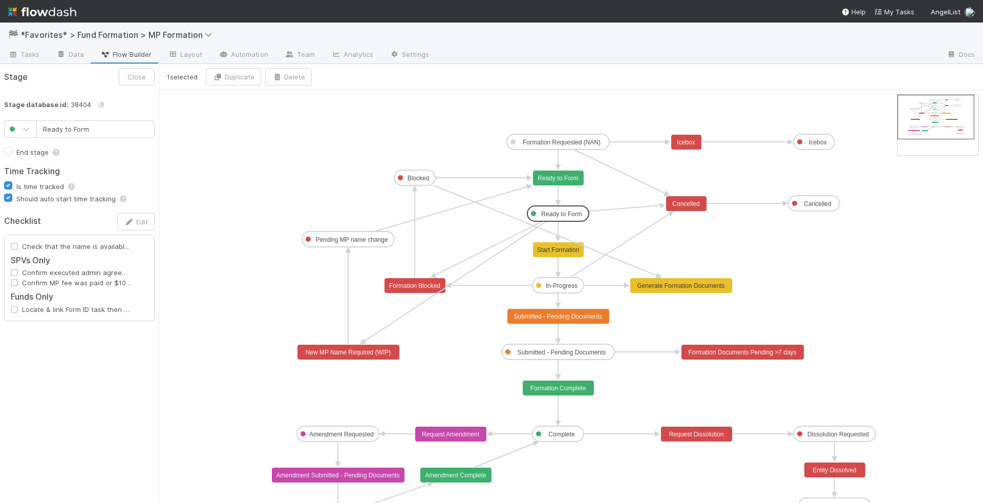
click at [565, 215] on text "Ready to Form" at bounding box center [561, 213] width 40 height 7
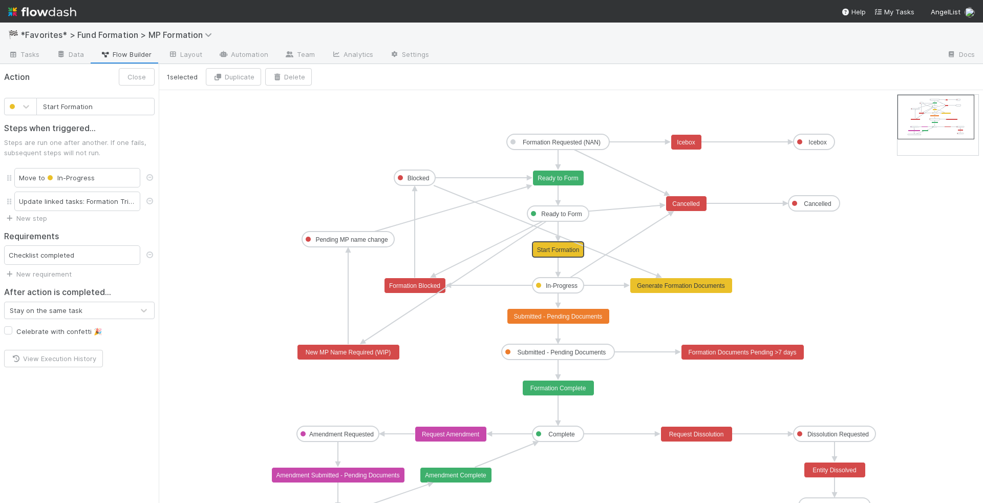
click at [568, 244] on rect at bounding box center [558, 249] width 51 height 15
type input "Ready to Form"
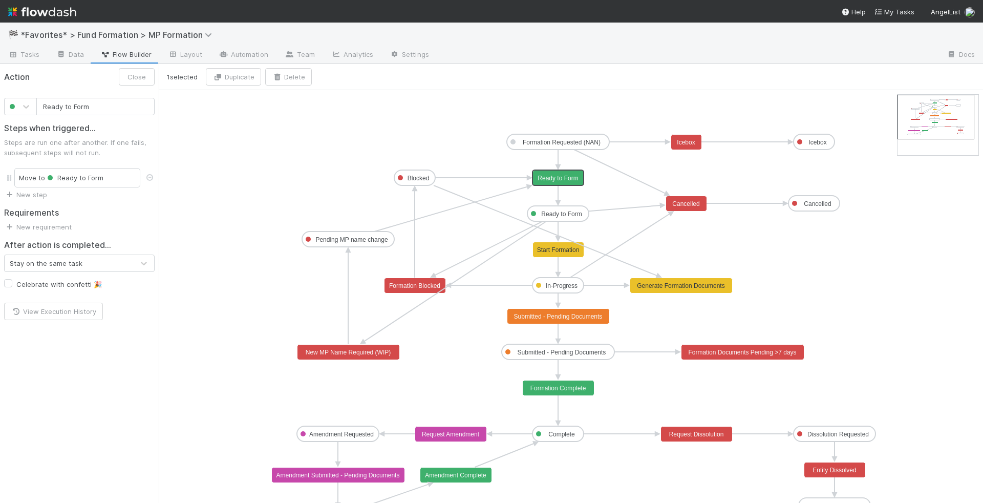
click at [562, 171] on rect at bounding box center [558, 178] width 51 height 15
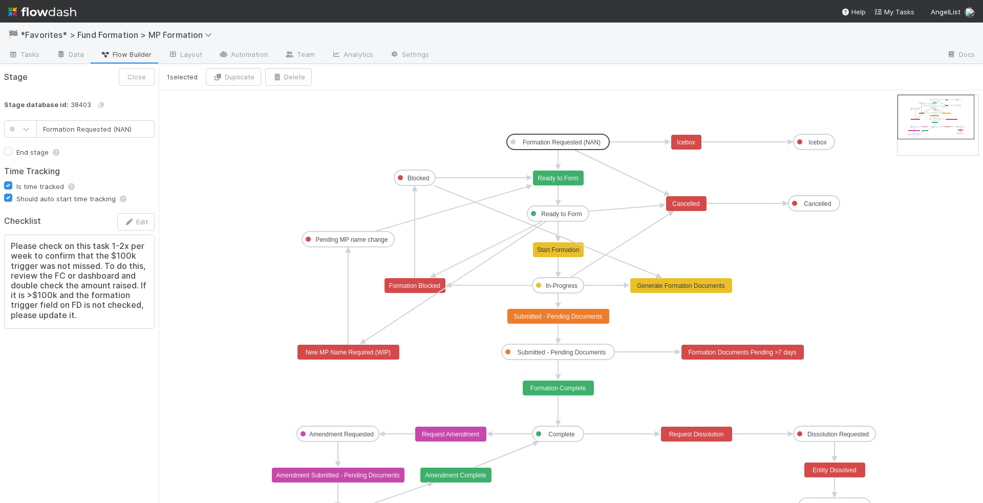
click at [579, 143] on text "Formation Requested (NAN)" at bounding box center [562, 142] width 78 height 7
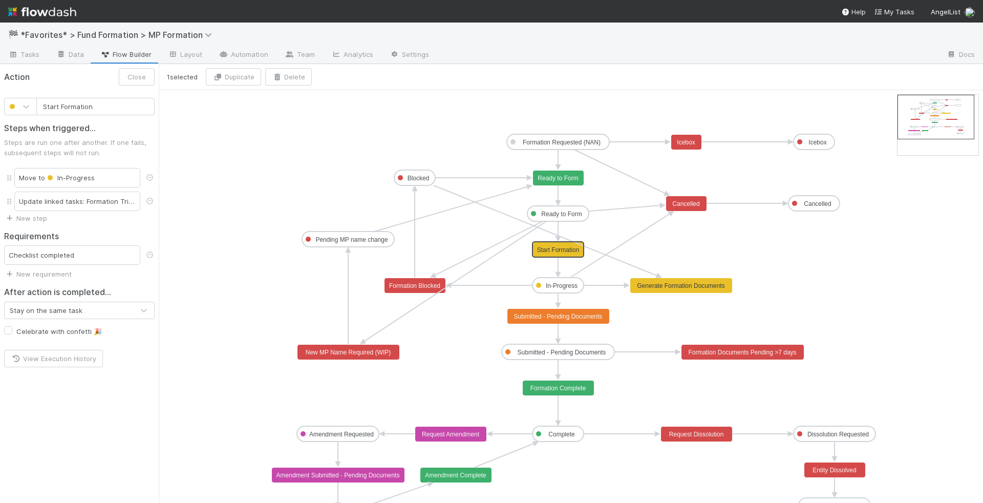
click at [559, 242] on rect at bounding box center [558, 249] width 51 height 15
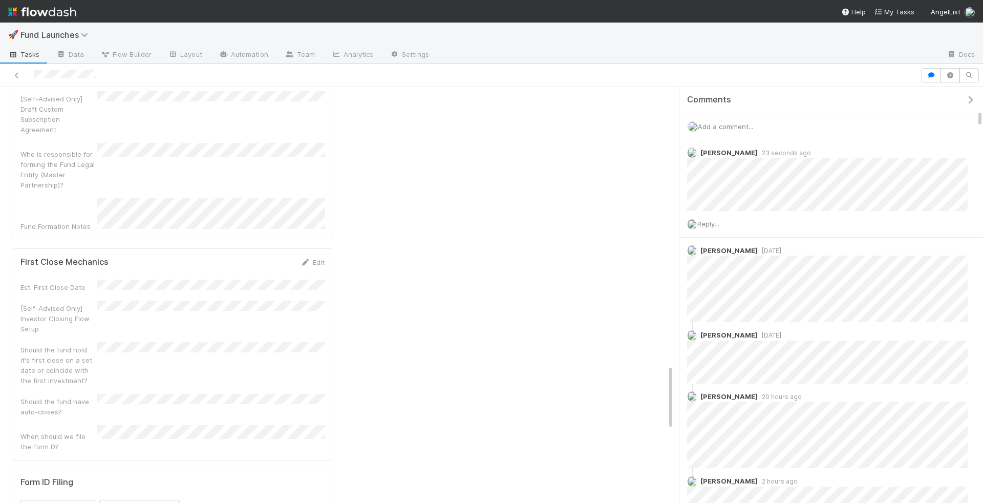
scroll to position [1508, 0]
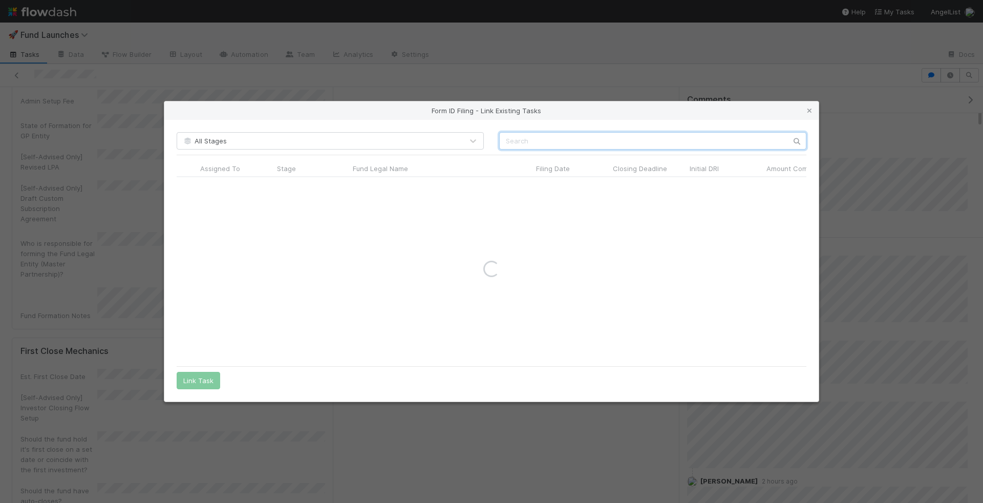
click at [523, 147] on input "text" at bounding box center [652, 140] width 307 height 17
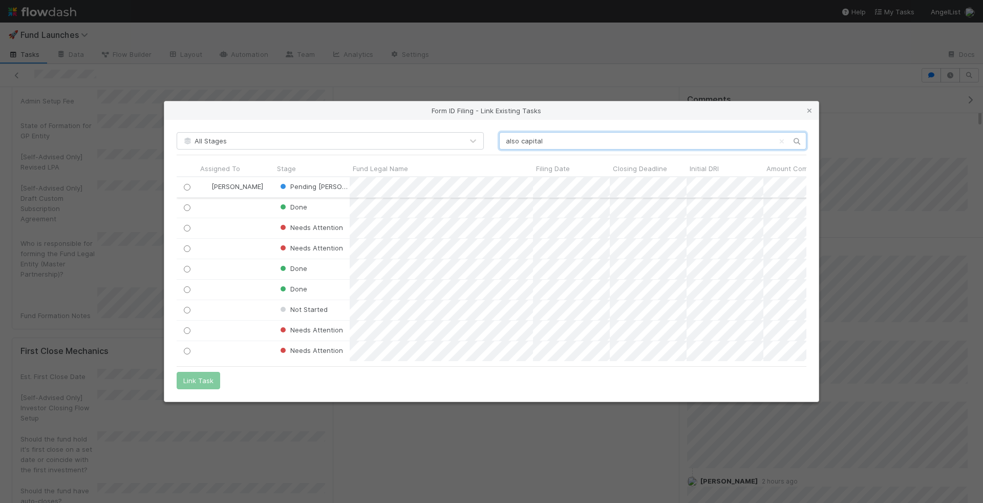
scroll to position [184, 630]
type input "also capital"
click at [186, 186] on input "radio" at bounding box center [187, 187] width 7 height 7
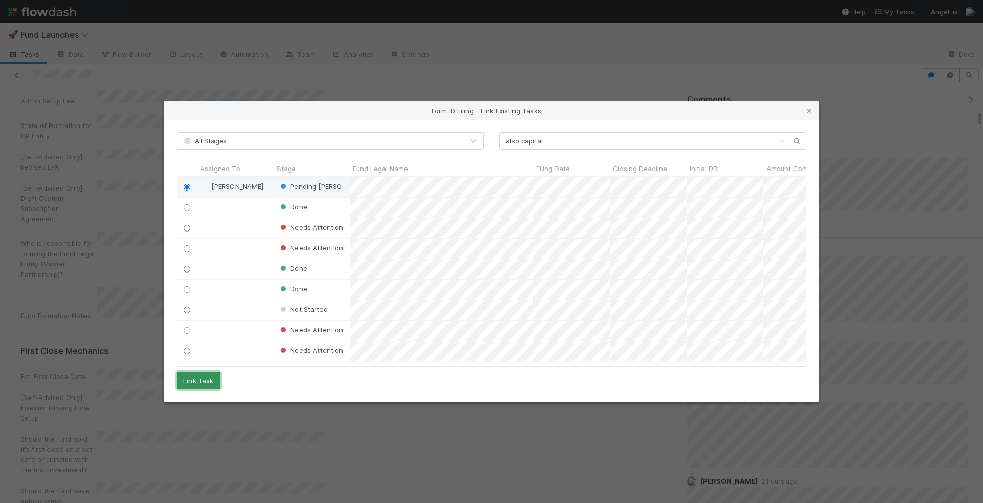
click at [203, 380] on button "Link Task" at bounding box center [199, 380] width 44 height 17
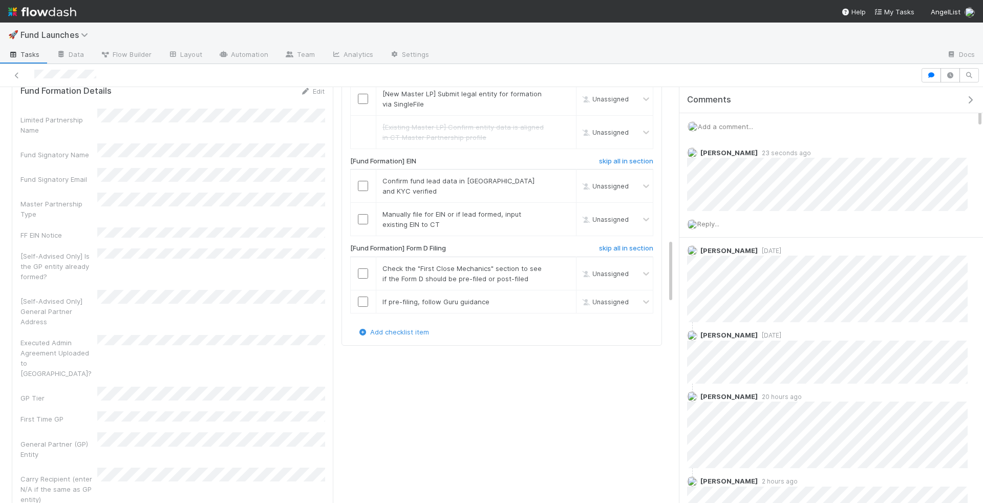
scroll to position [981, 0]
click at [362, 306] on input "checkbox" at bounding box center [363, 301] width 10 height 10
click at [358, 278] on input "checkbox" at bounding box center [363, 273] width 10 height 10
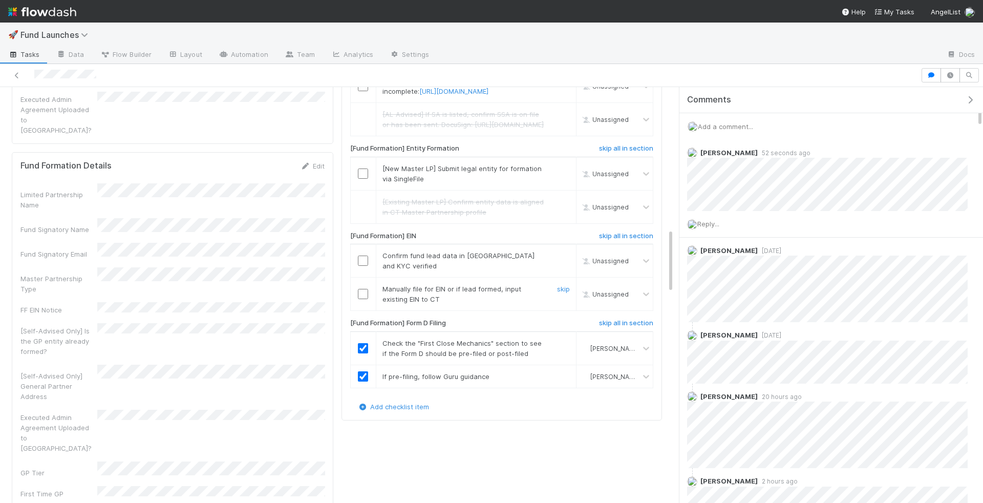
scroll to position [853, 0]
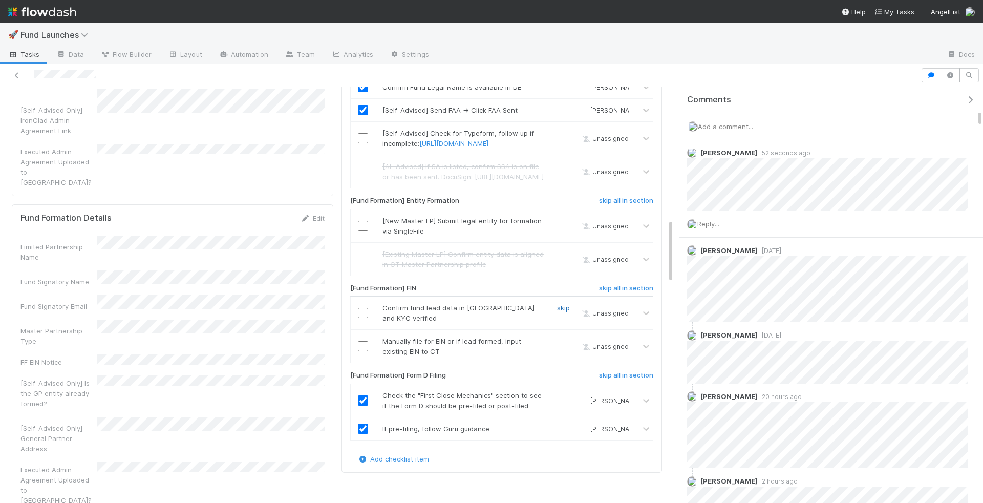
click at [563, 312] on link "skip" at bounding box center [563, 308] width 13 height 8
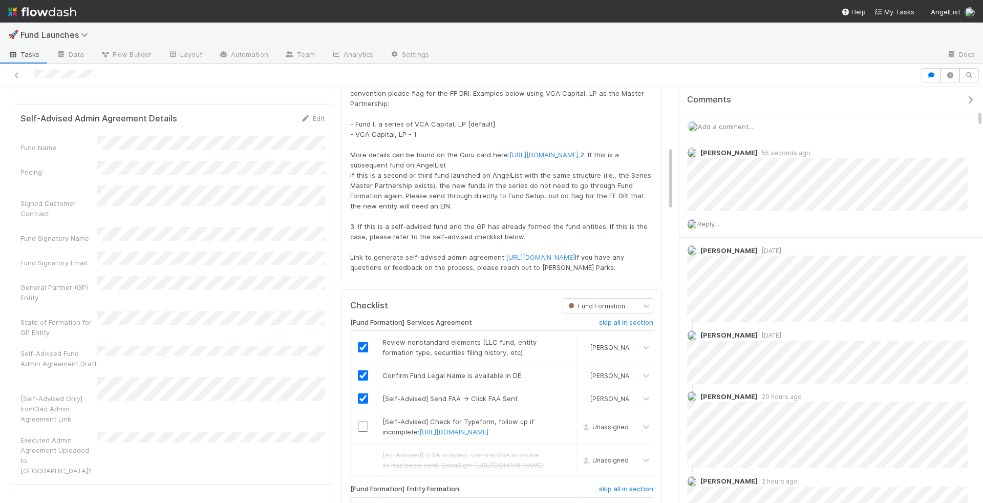
scroll to position [588, 0]
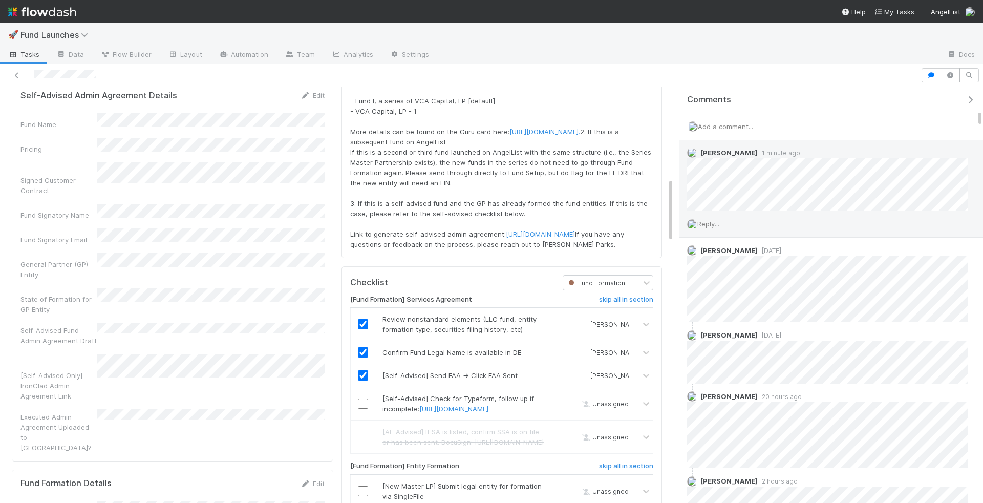
click at [709, 222] on span "Reply..." at bounding box center [708, 224] width 22 height 8
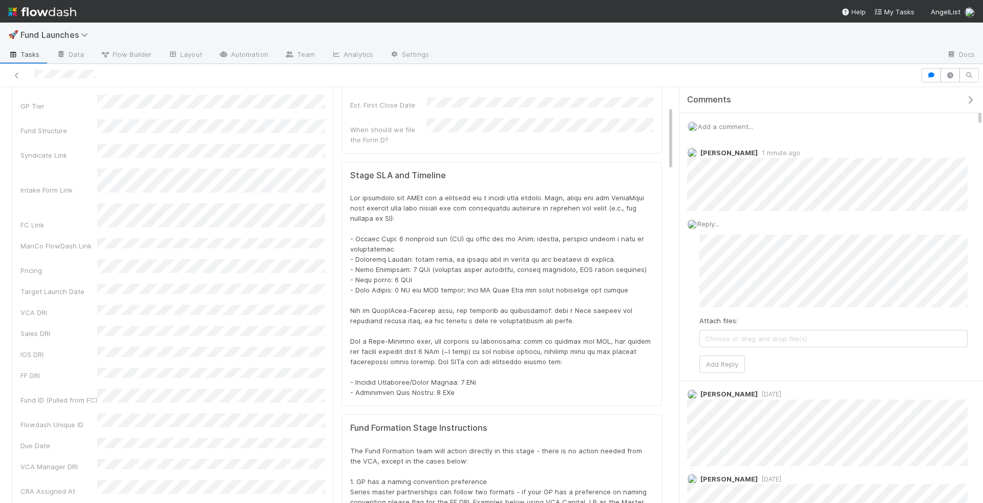
scroll to position [0, 0]
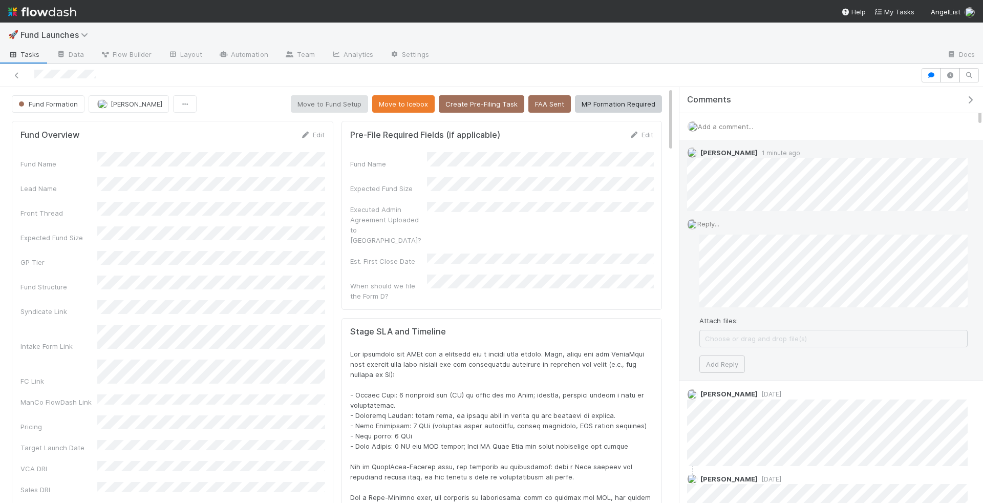
click at [874, 329] on div "Attach files: Choose or drag and drop file(s) Add Reply" at bounding box center [834, 304] width 268 height 139
click at [735, 383] on button "Add Reply" at bounding box center [723, 381] width 46 height 17
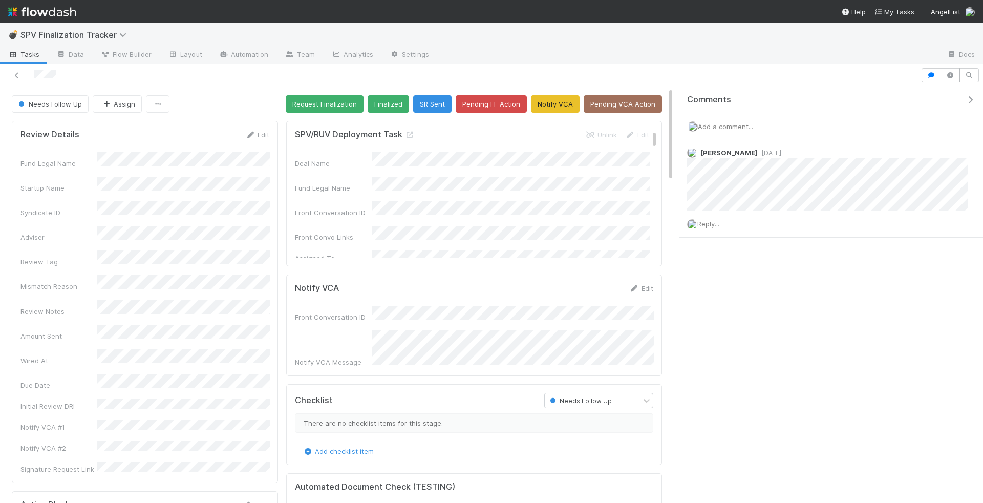
click at [31, 57] on span "Tasks" at bounding box center [24, 54] width 32 height 10
click at [300, 56] on link "Team" at bounding box center [300, 55] width 47 height 16
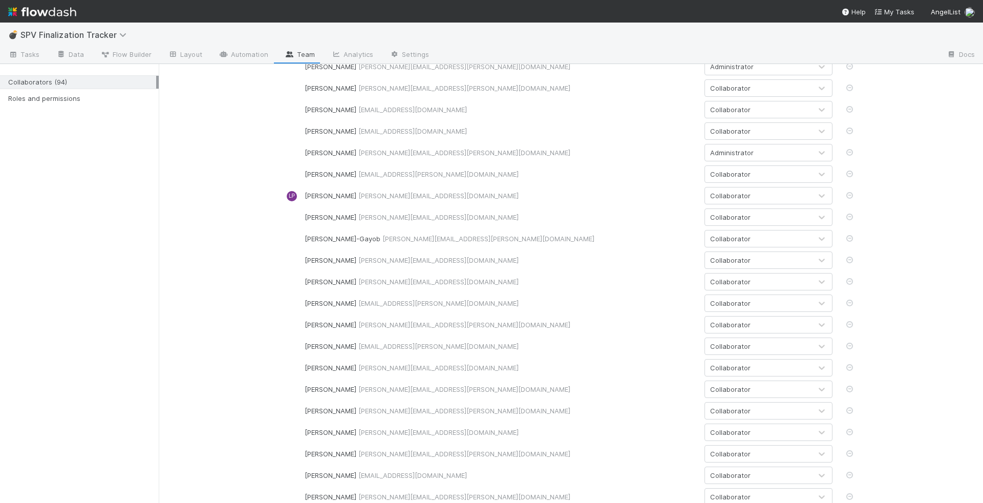
scroll to position [1137, 0]
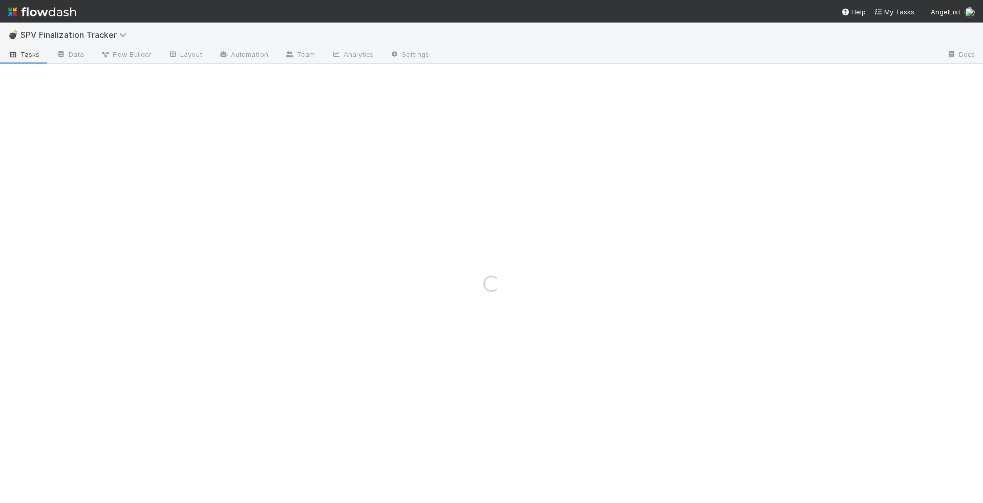
click at [49, 12] on img at bounding box center [42, 11] width 68 height 17
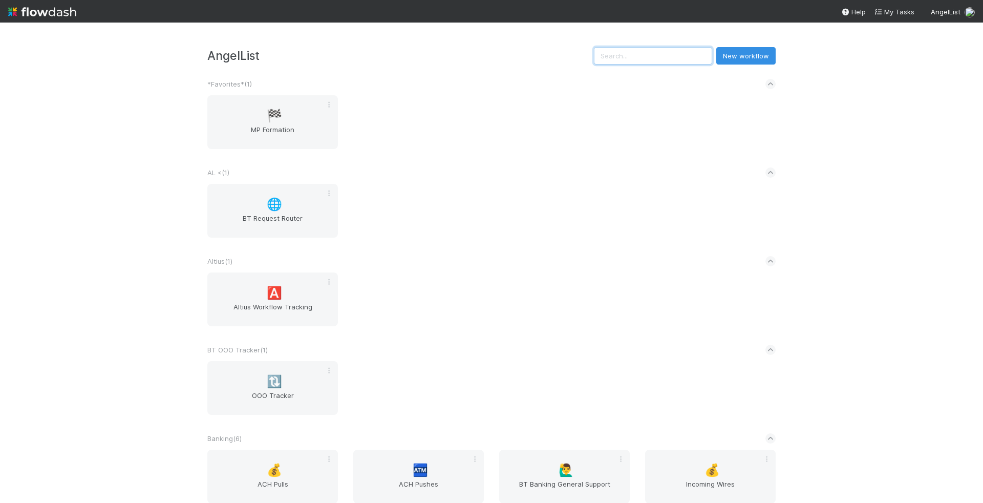
click at [673, 57] on input "text" at bounding box center [653, 55] width 118 height 17
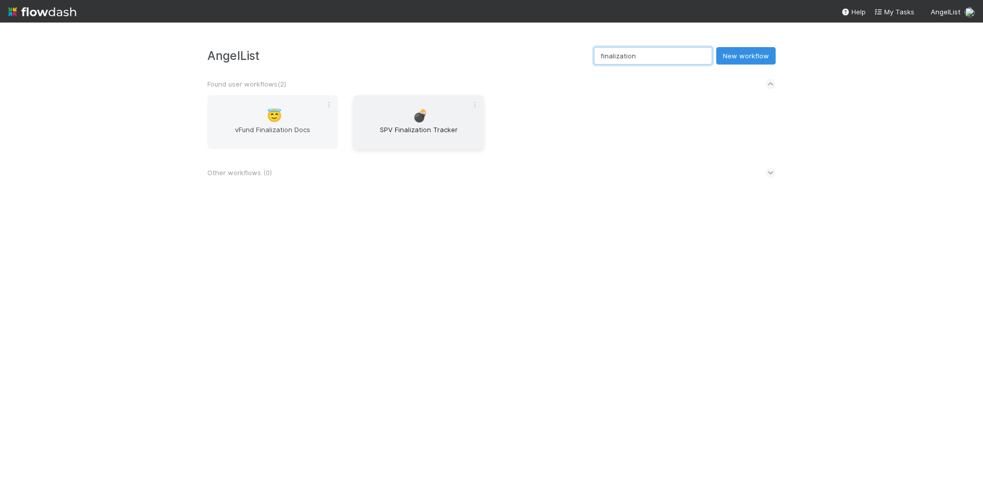
type input "finalization"
click at [418, 114] on span "💣" at bounding box center [420, 115] width 15 height 13
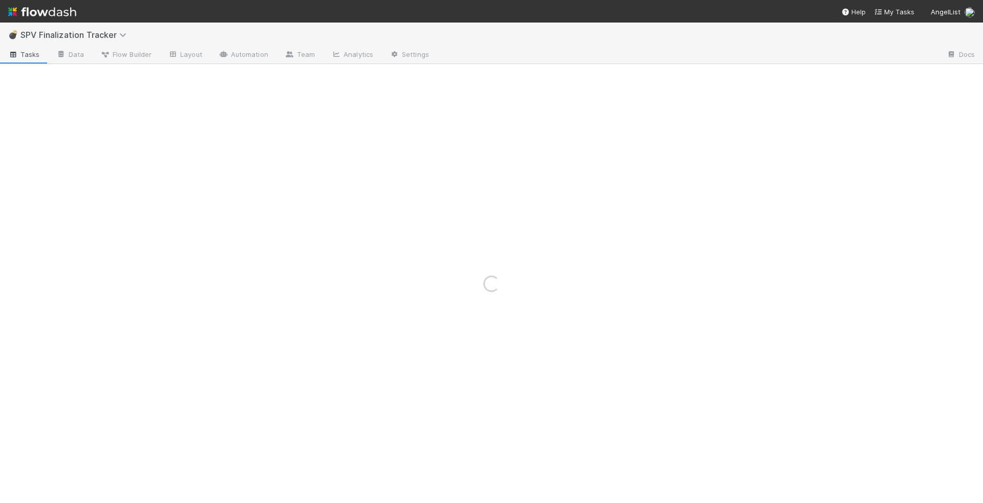
click at [297, 39] on div "💣 SPV Finalization Tracker" at bounding box center [491, 35] width 983 height 25
click at [297, 59] on link "Team" at bounding box center [300, 55] width 47 height 16
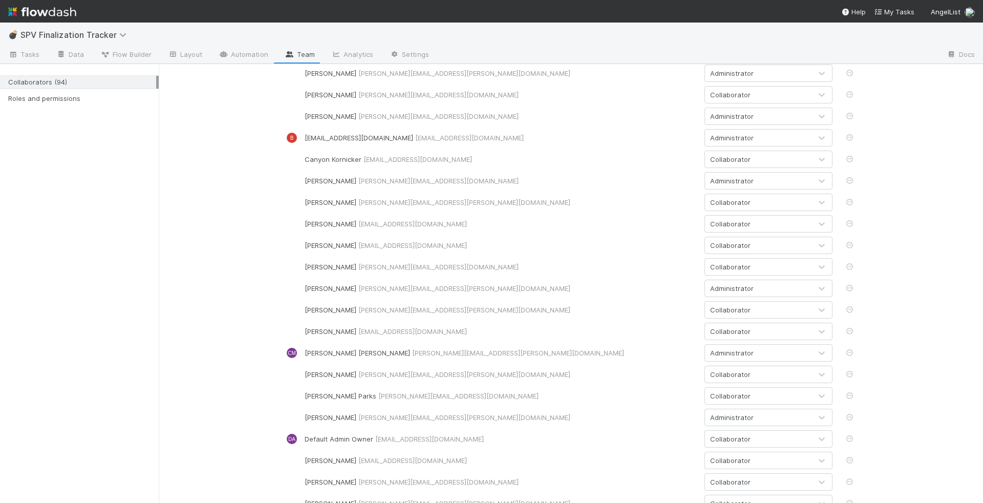
scroll to position [354, 0]
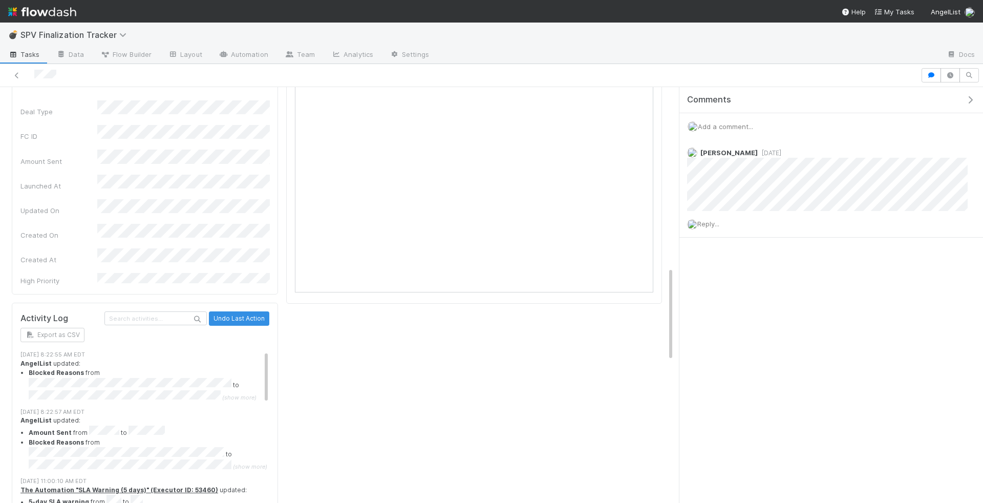
scroll to position [796, 0]
click at [239, 393] on span "(show more)" at bounding box center [239, 396] width 34 height 7
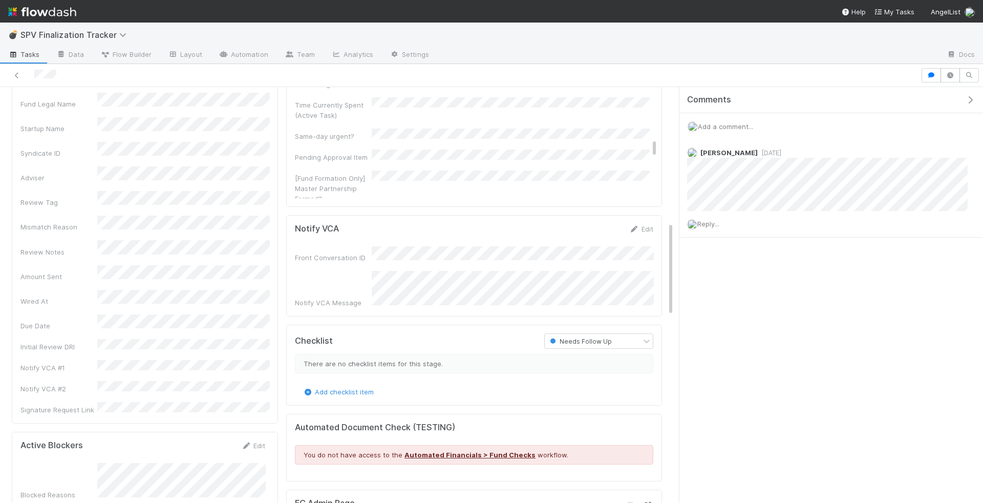
scroll to position [0, 0]
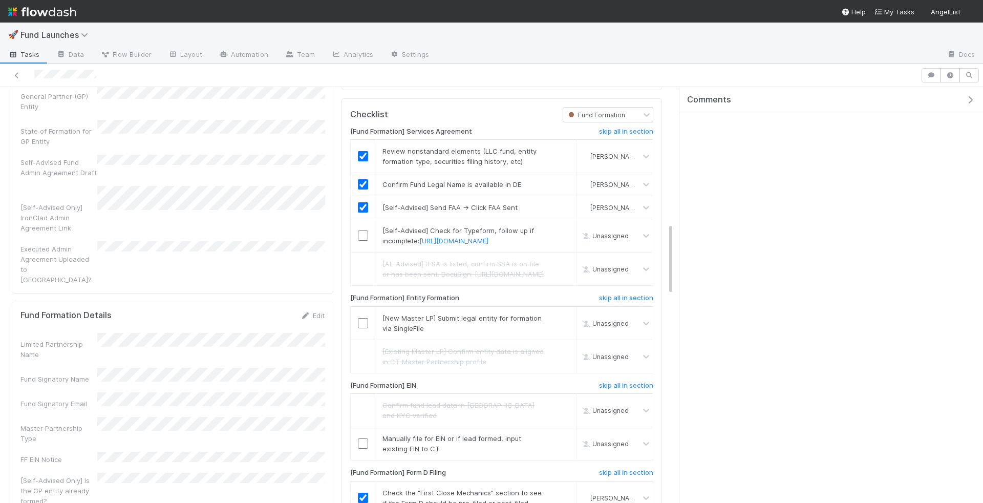
scroll to position [749, 0]
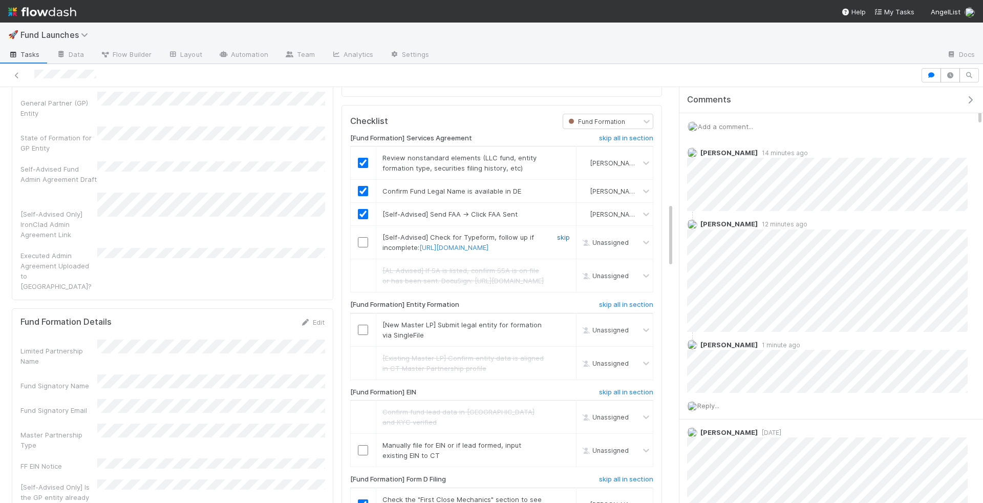
click at [564, 241] on link "skip" at bounding box center [563, 237] width 13 height 8
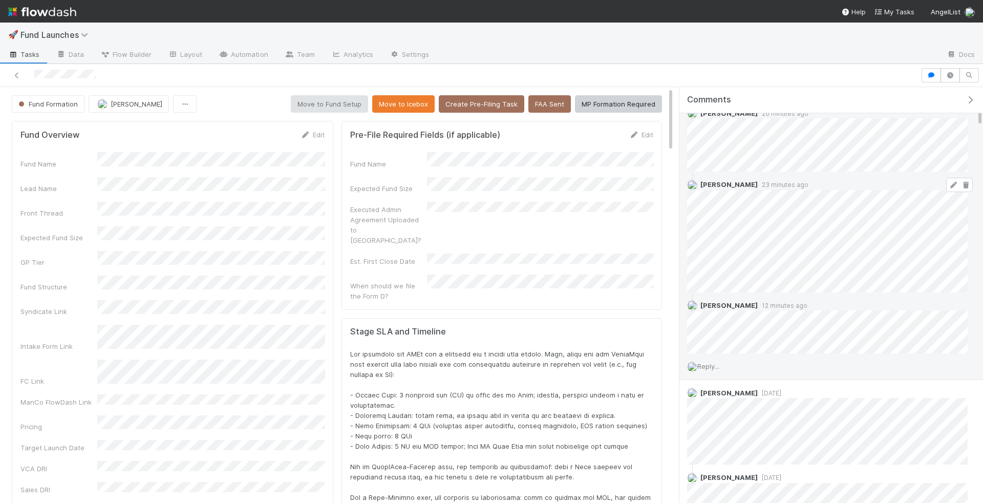
scroll to position [41, 0]
click at [709, 357] on div "Reply..." at bounding box center [828, 365] width 296 height 26
click at [709, 363] on span "Reply..." at bounding box center [708, 365] width 22 height 8
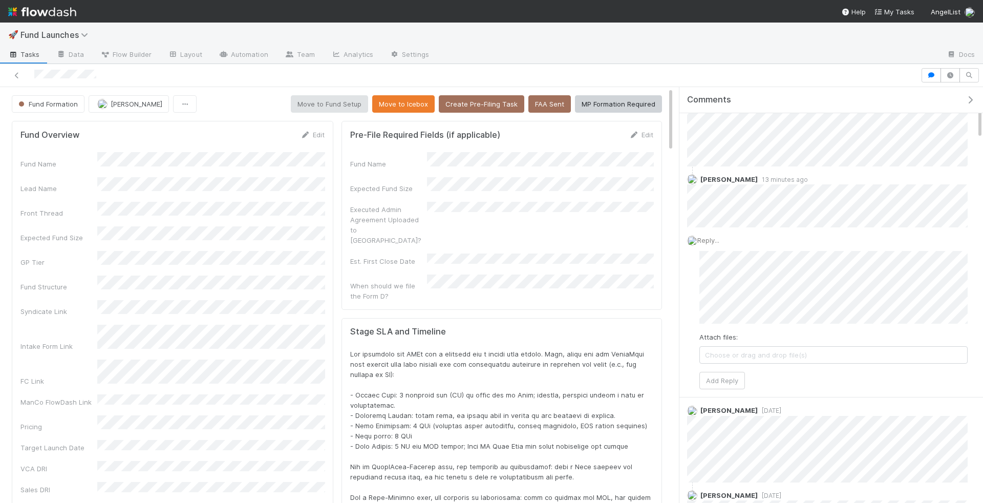
scroll to position [172, 0]
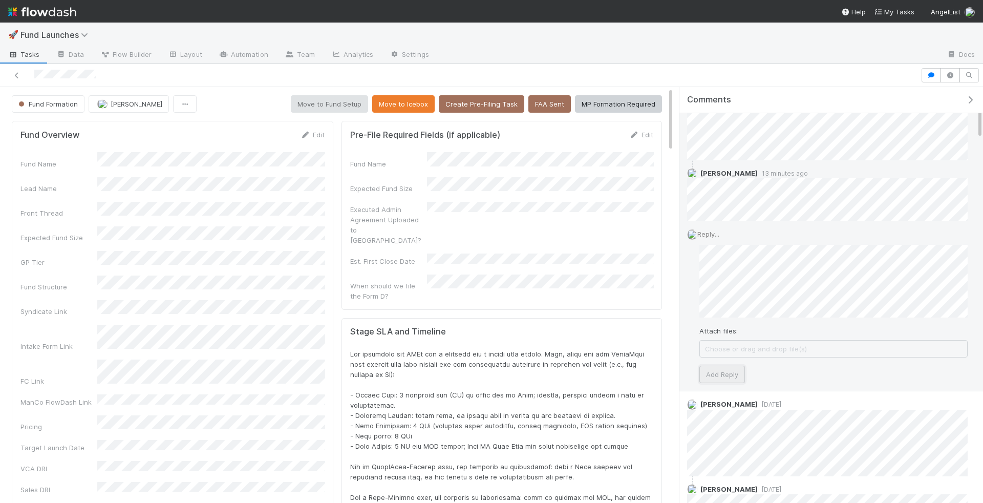
click at [733, 368] on button "Add Reply" at bounding box center [723, 374] width 46 height 17
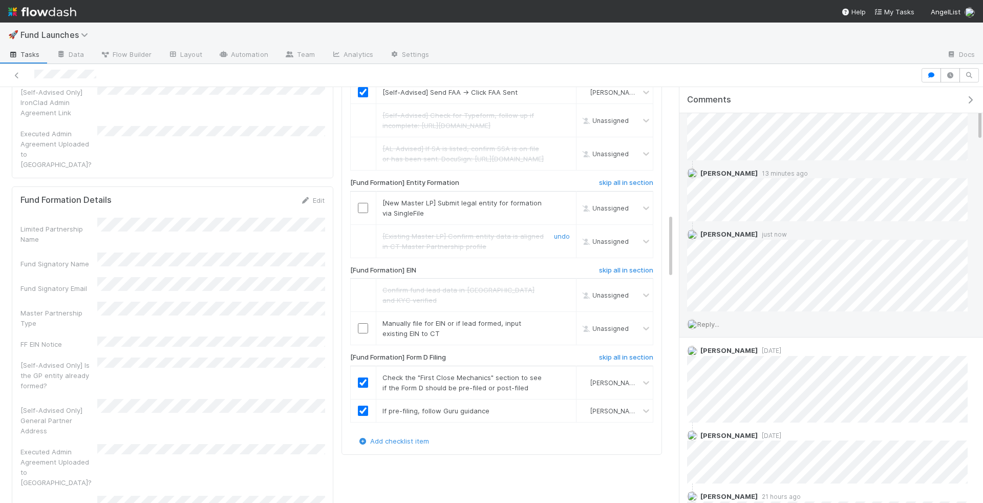
scroll to position [955, 0]
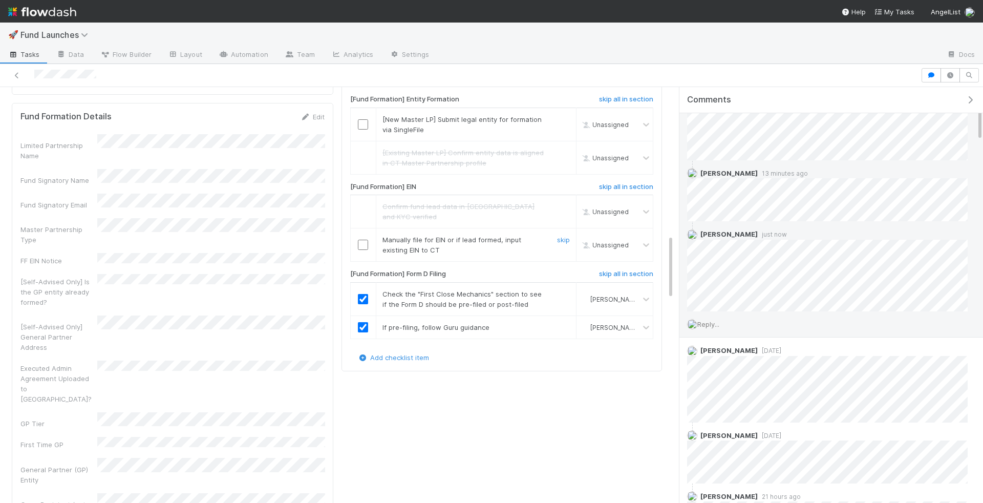
click at [360, 250] on input "checkbox" at bounding box center [363, 245] width 10 height 10
checkbox input "true"
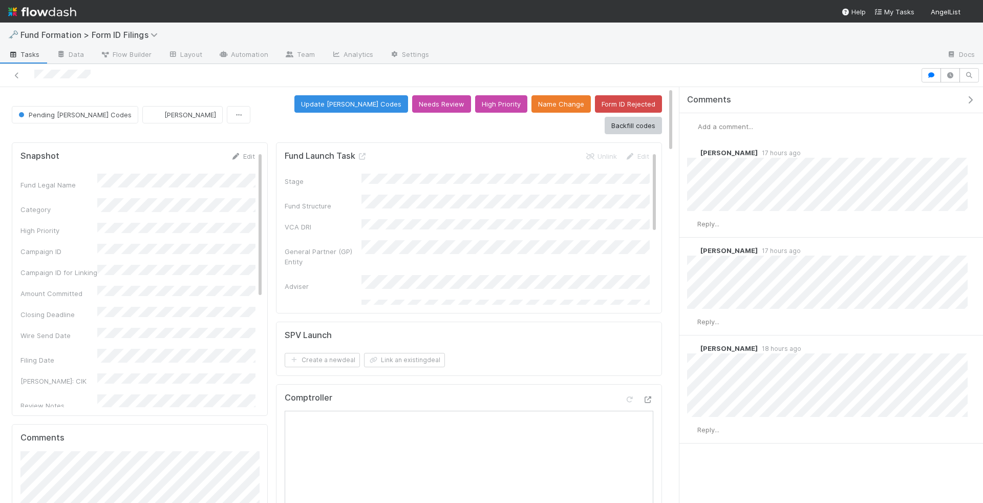
scroll to position [187, 0]
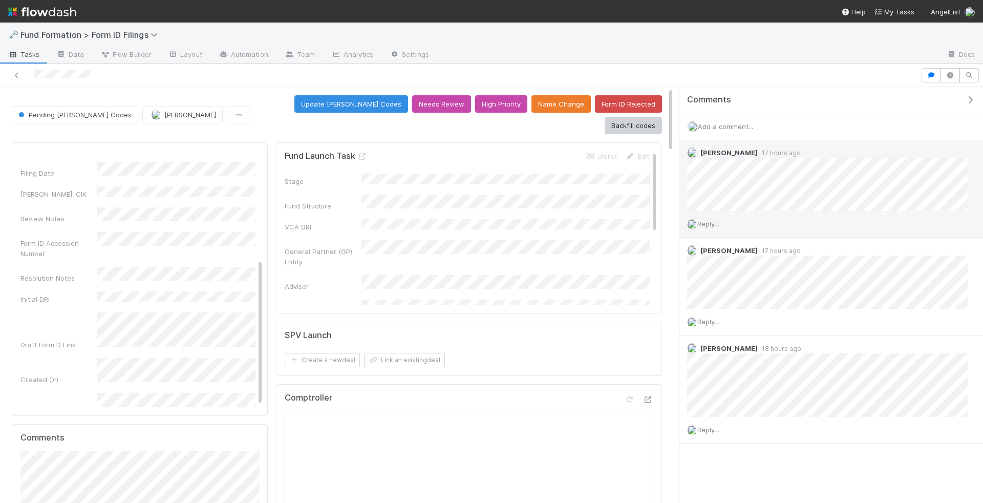
click at [714, 227] on div "Reply..." at bounding box center [828, 224] width 296 height 26
click at [717, 223] on span "Reply..." at bounding box center [708, 224] width 22 height 8
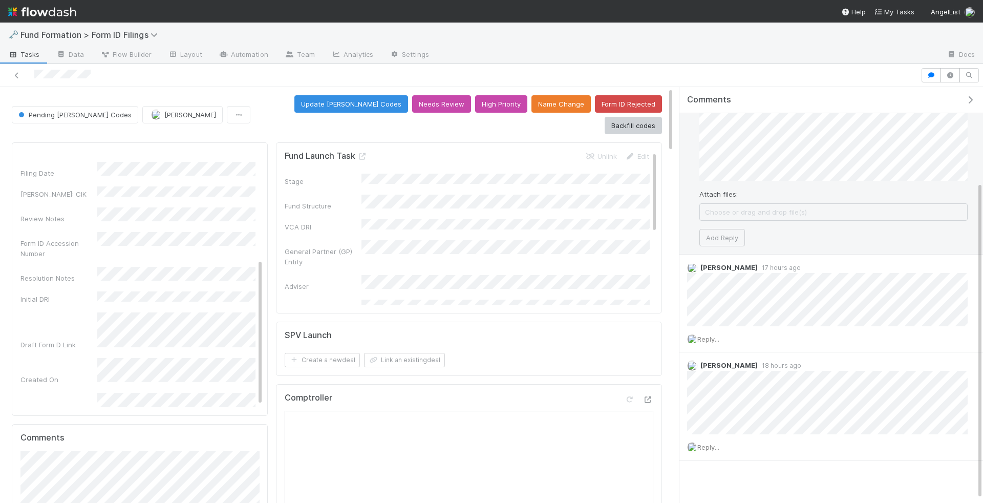
scroll to position [131, 0]
click at [727, 233] on button "Add Reply" at bounding box center [723, 233] width 46 height 17
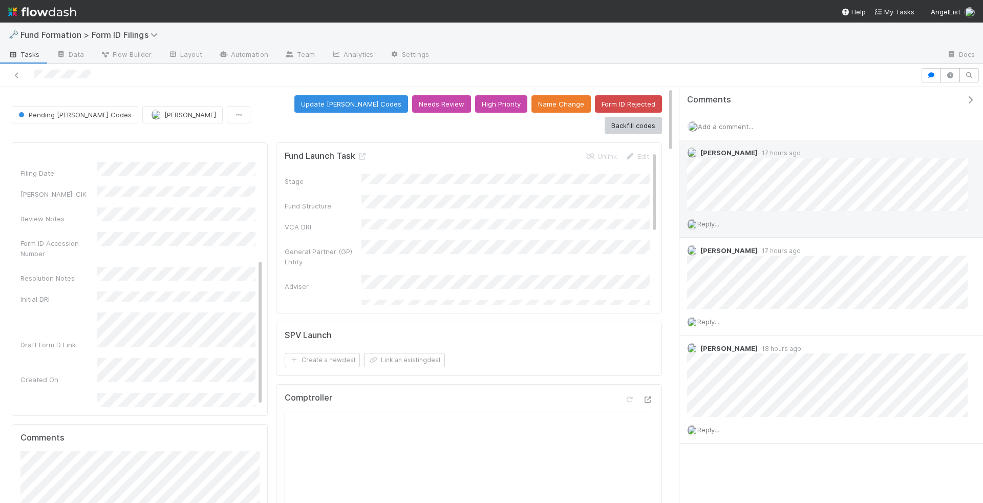
scroll to position [0, 0]
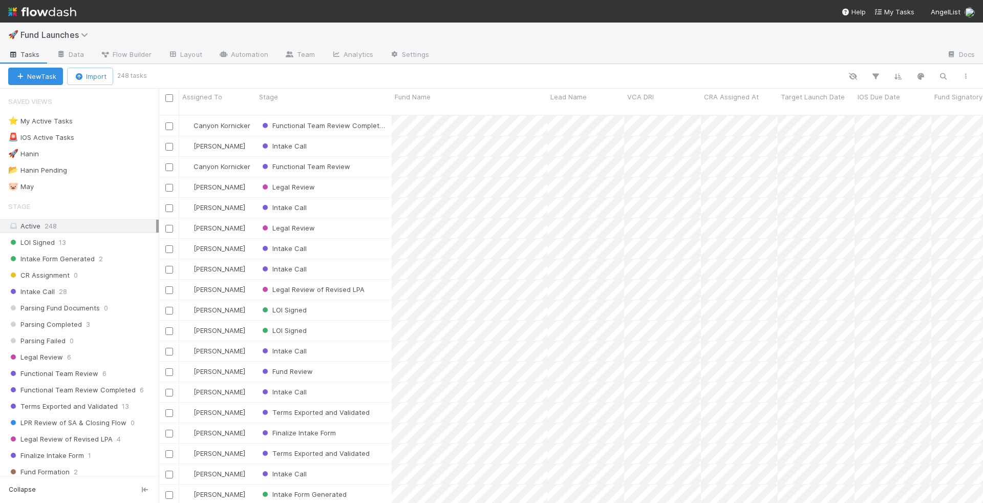
scroll to position [396, 824]
click at [945, 71] on button "button" at bounding box center [943, 76] width 18 height 13
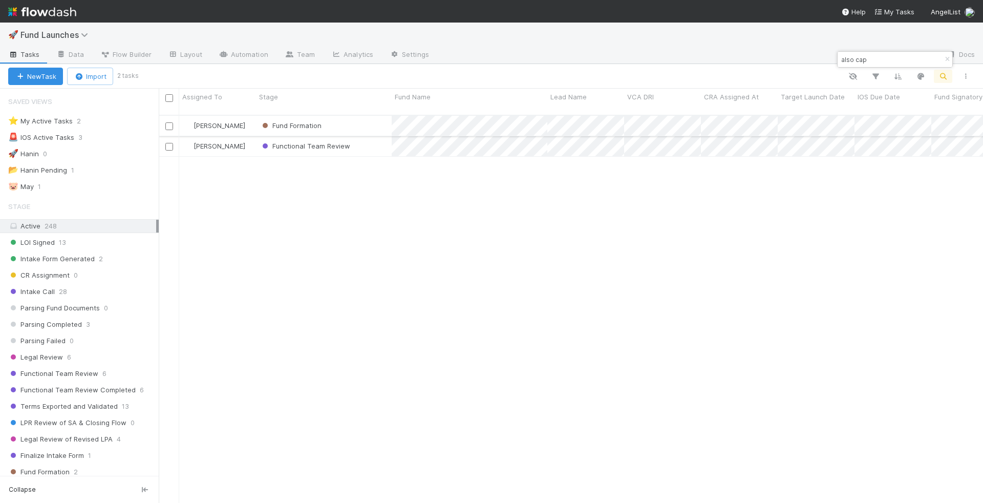
type input "also cap"
click at [368, 116] on div "Fund Formation" at bounding box center [324, 126] width 136 height 20
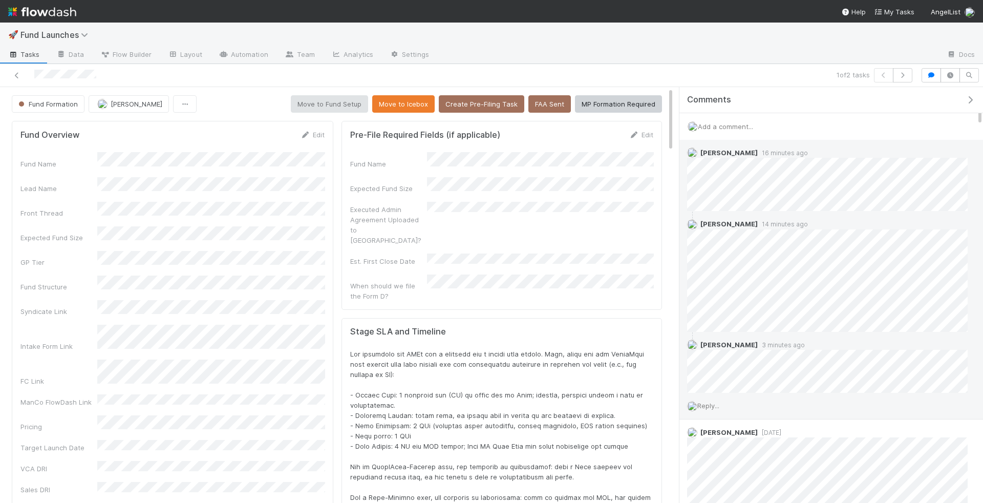
scroll to position [23, 0]
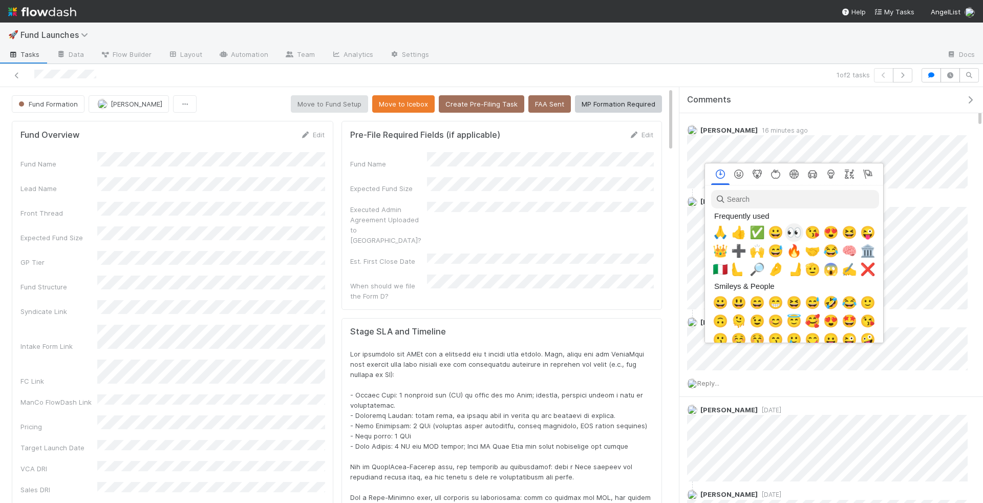
click at [791, 233] on span "👀" at bounding box center [794, 232] width 15 height 14
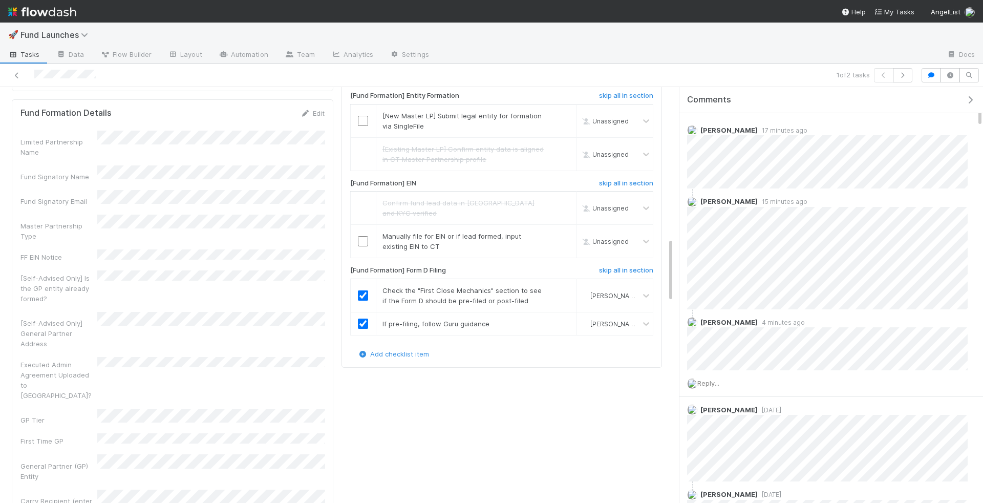
scroll to position [983, 0]
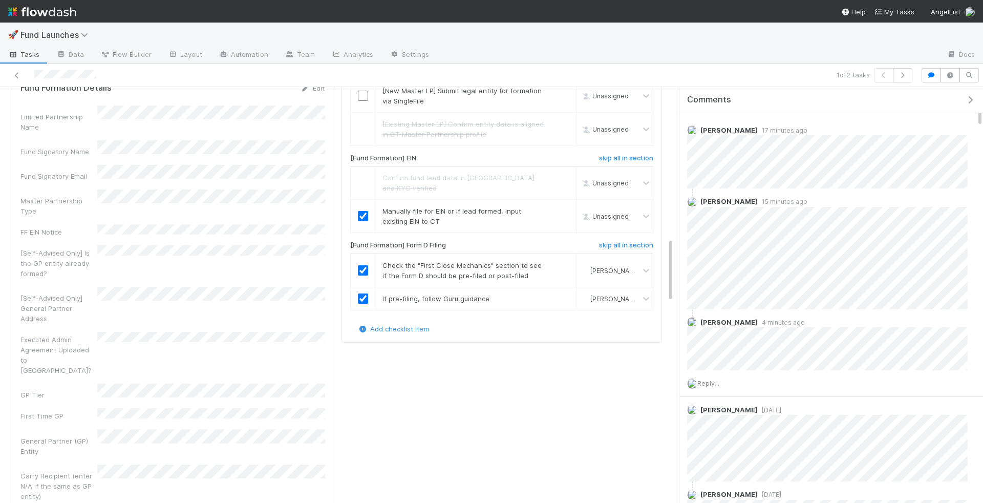
checkbox input "true"
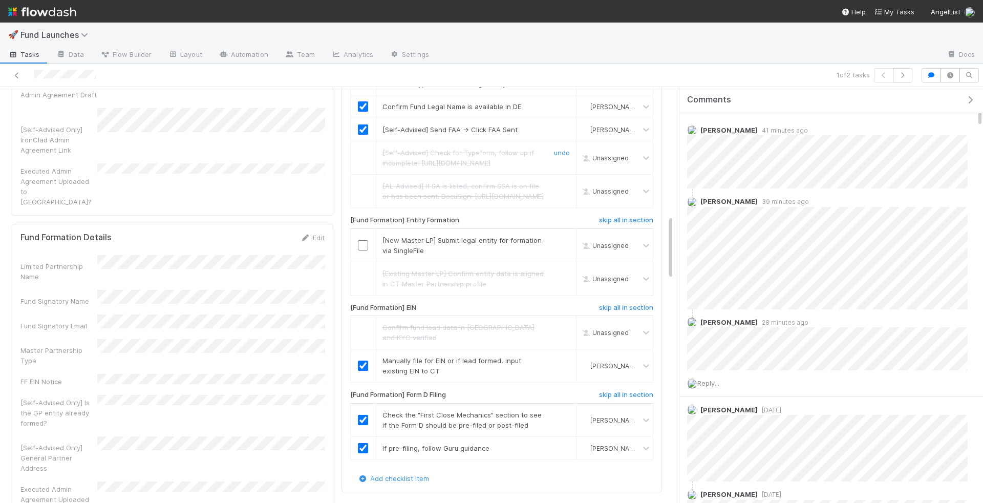
scroll to position [826, 0]
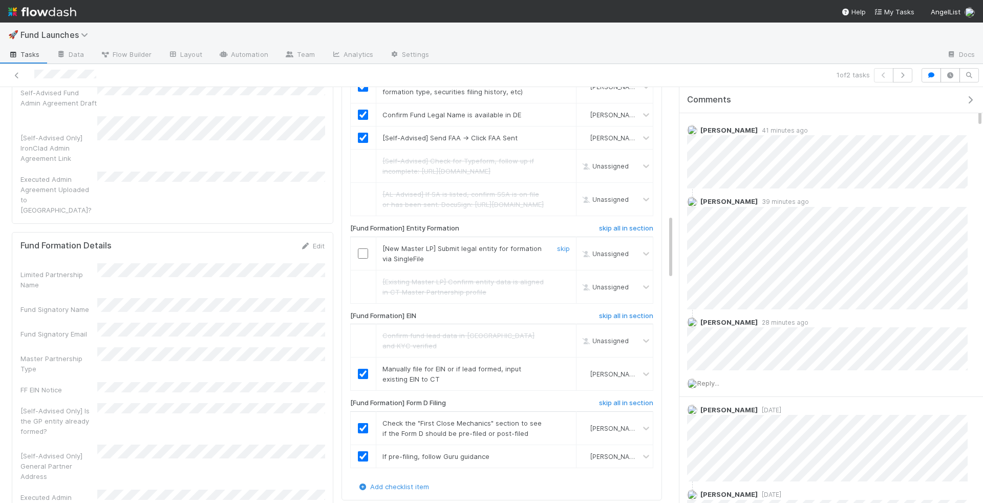
click at [363, 259] on input "checkbox" at bounding box center [363, 253] width 10 height 10
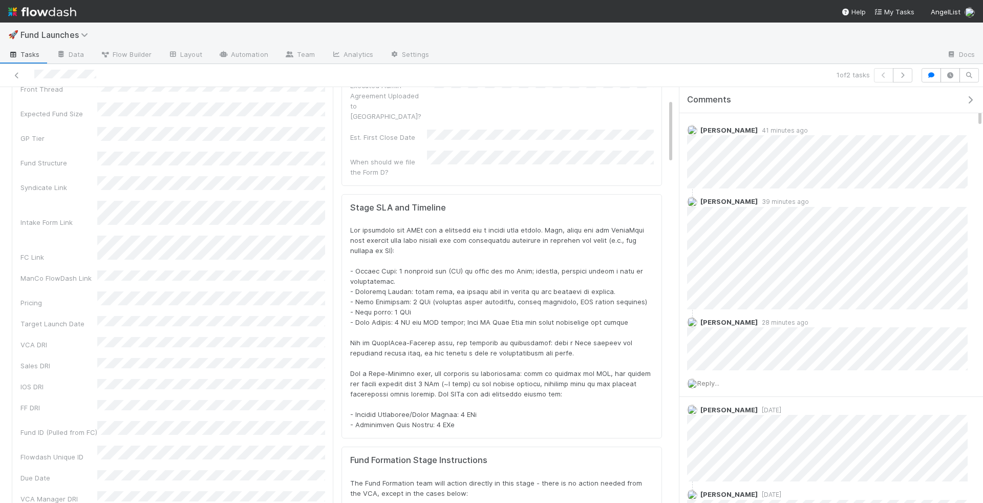
scroll to position [0, 0]
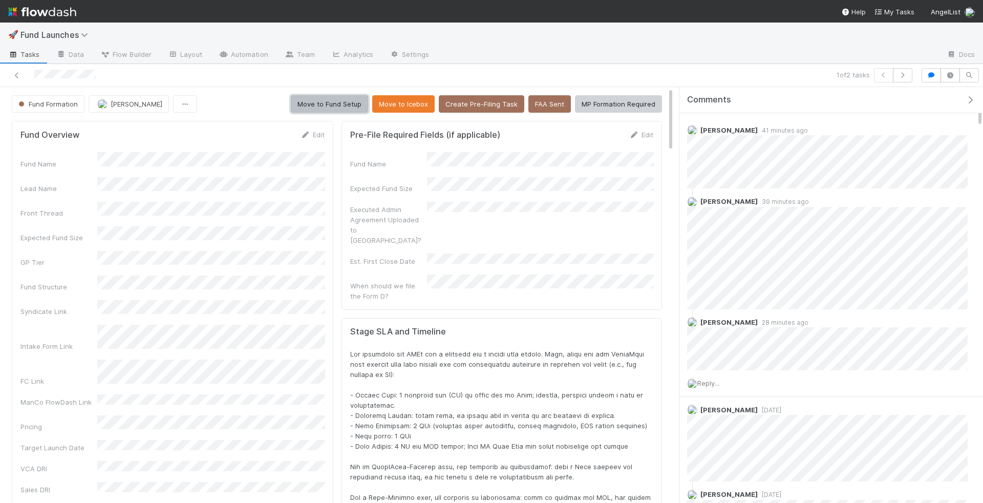
click at [337, 101] on button "Move to Fund Setup" at bounding box center [329, 103] width 77 height 17
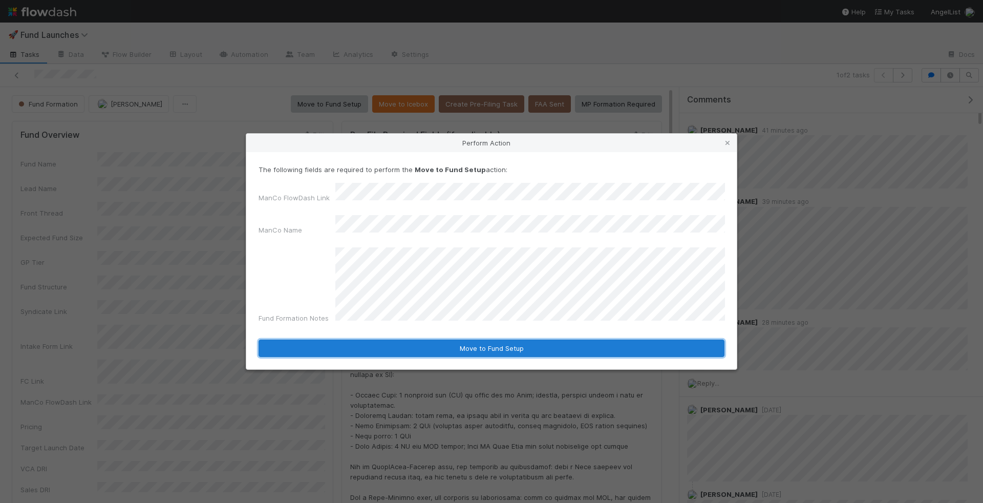
click at [545, 340] on button "Move to Fund Setup" at bounding box center [492, 348] width 466 height 17
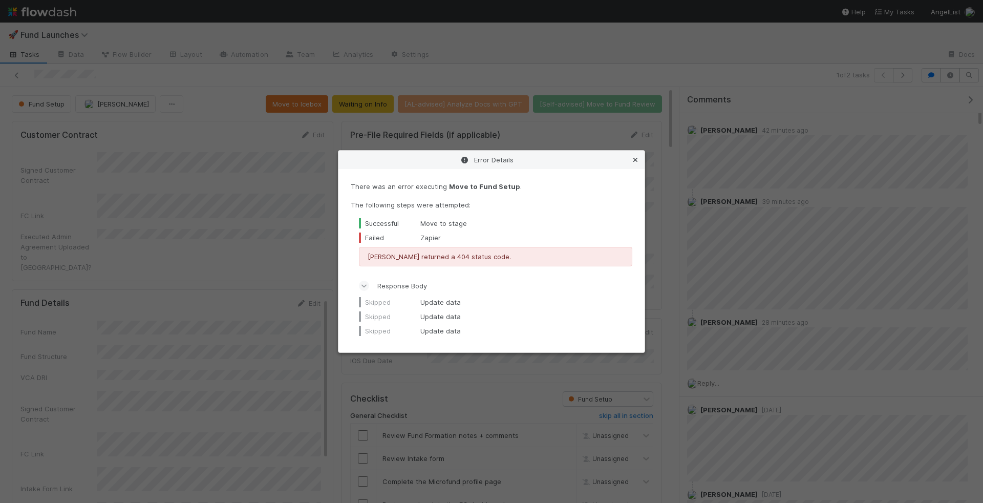
click at [632, 162] on icon at bounding box center [635, 160] width 10 height 7
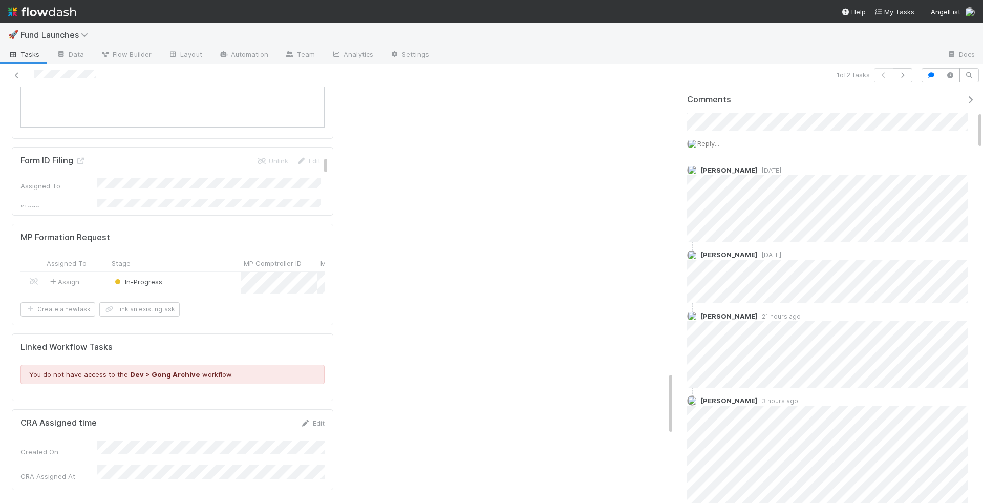
scroll to position [1883, 0]
click at [205, 271] on div "In-Progress" at bounding box center [175, 282] width 132 height 22
